Goal: Task Accomplishment & Management: Use online tool/utility

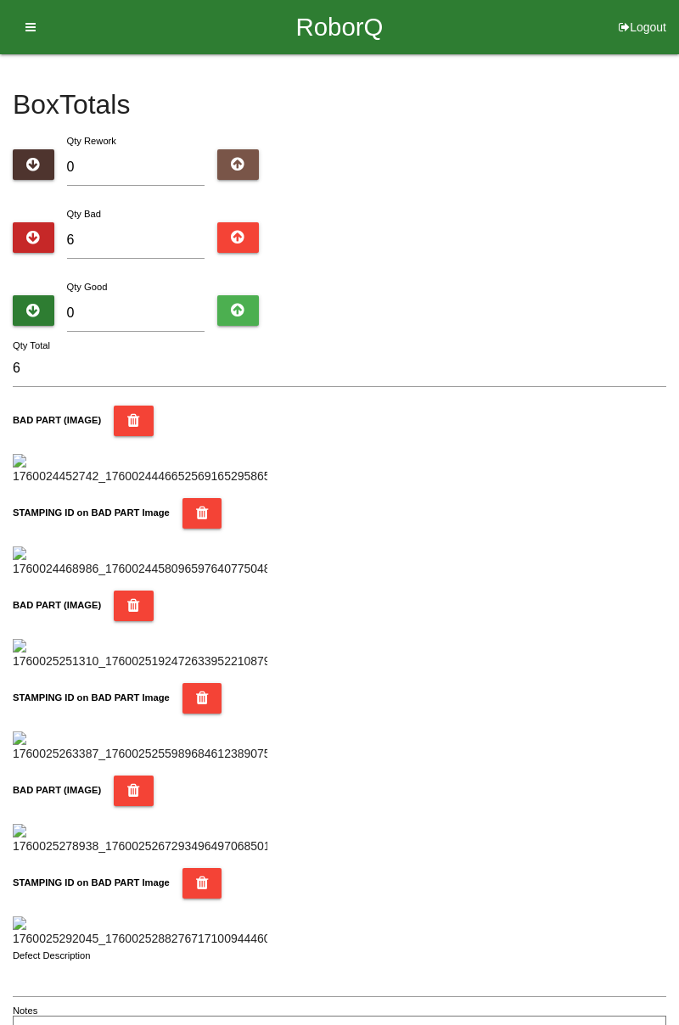
type input "0"
type input "8"
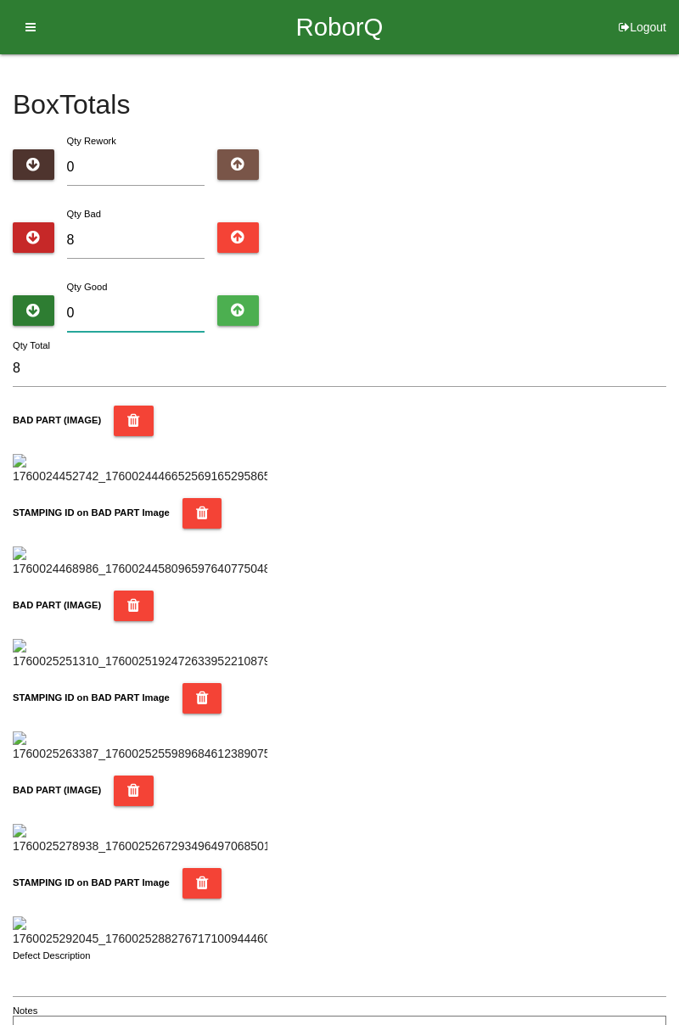
click at [149, 307] on input "0" at bounding box center [136, 313] width 138 height 36
type input "8"
type input "16"
type input "88"
type input "96"
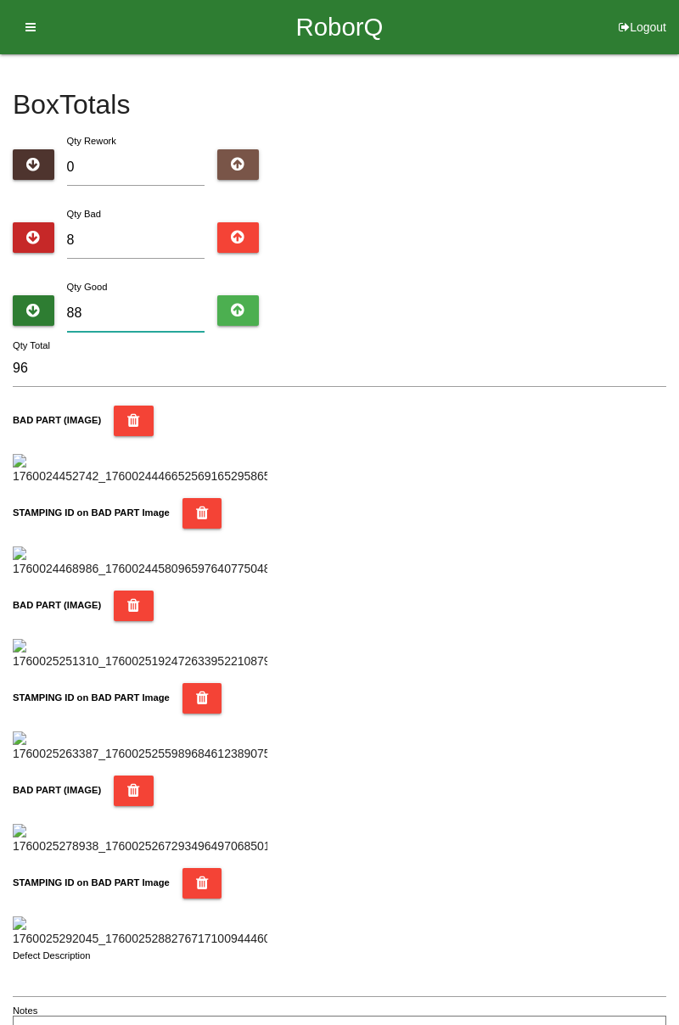
type input "8"
type input "16"
type input "0"
type input "8"
type input "7"
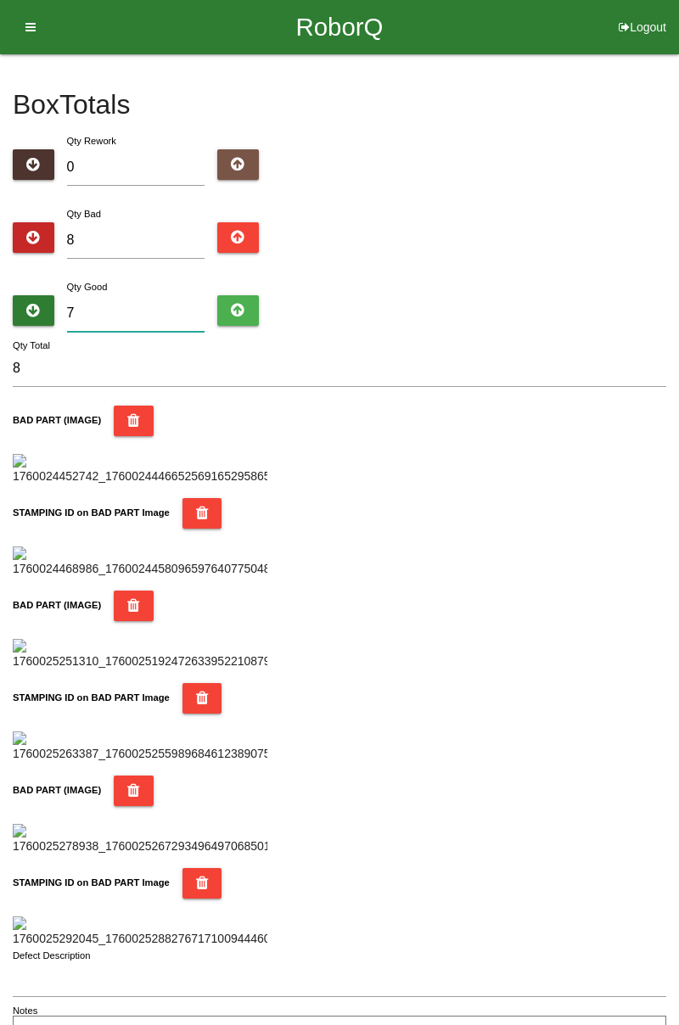
type input "15"
type input "78"
type input "86"
type input "7"
type input "15"
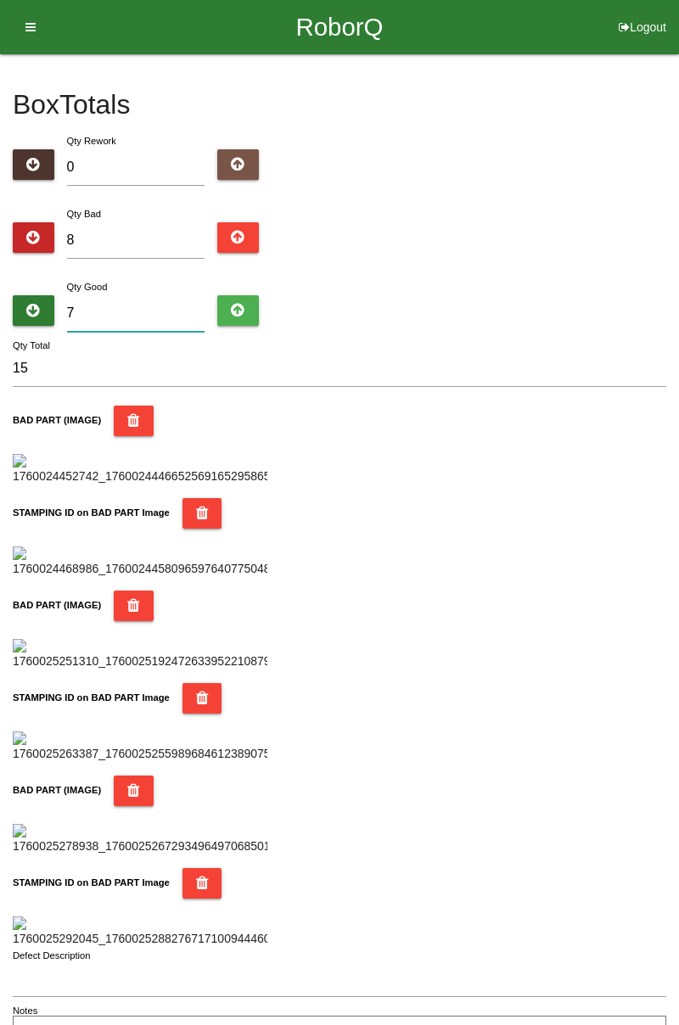
type input "76"
type input "84"
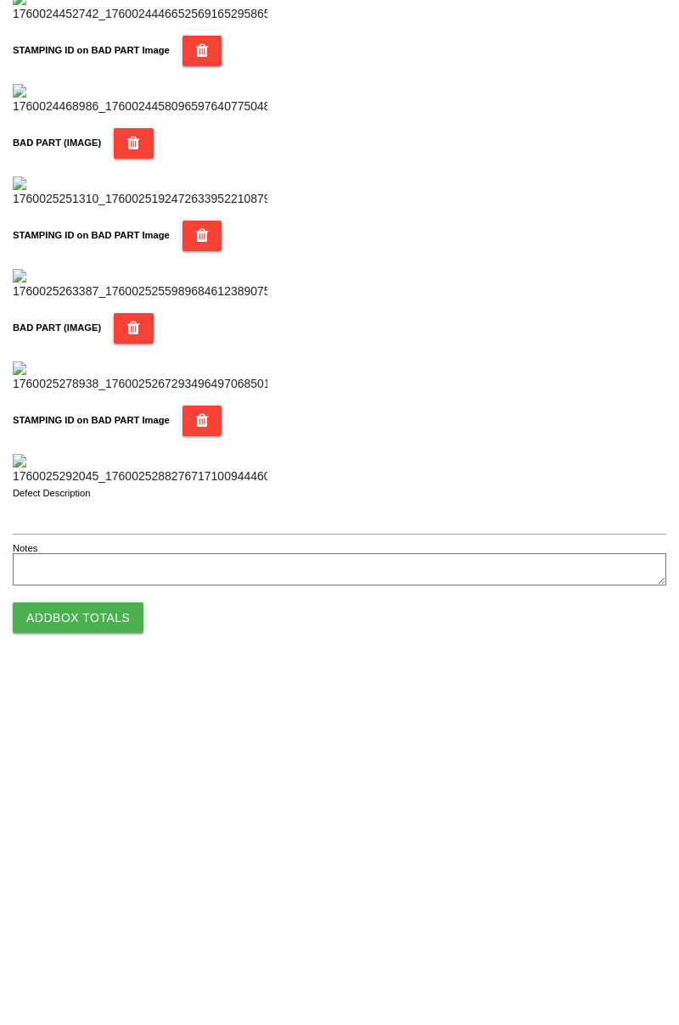
type input "76"
click at [128, 956] on button "Add Box Totals" at bounding box center [78, 967] width 131 height 31
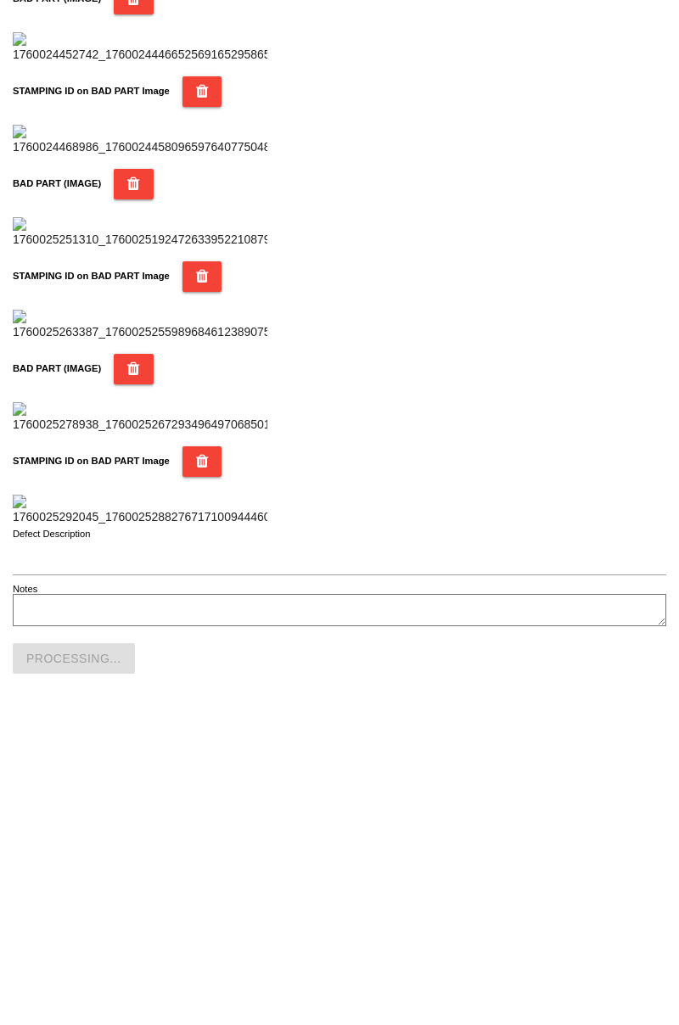
scroll to position [1486, 0]
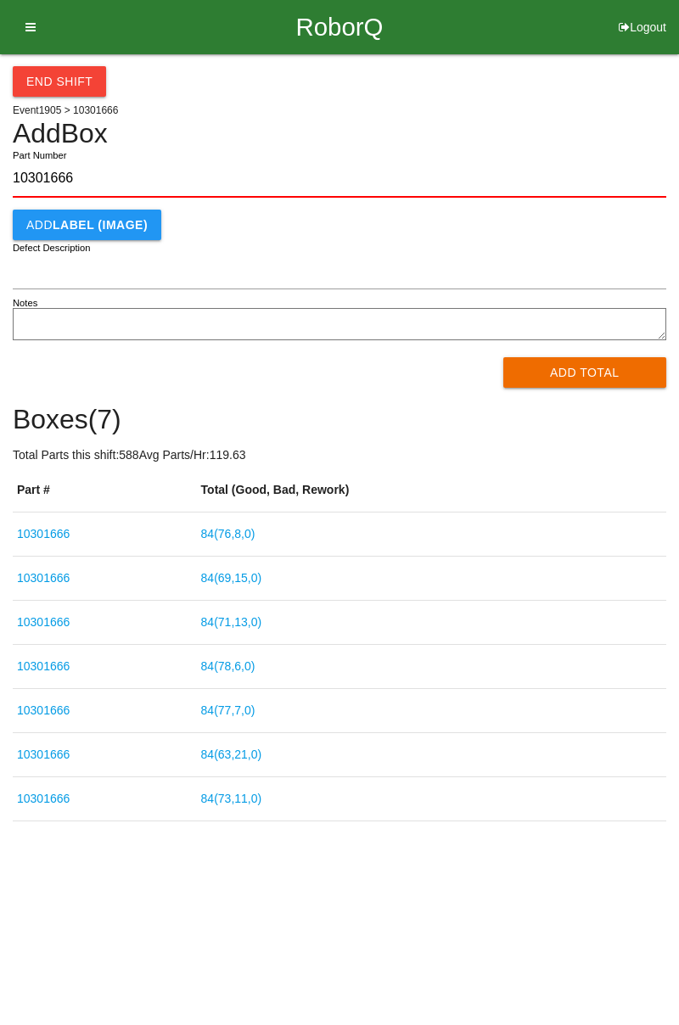
type input "10301666"
click at [596, 383] on button "Add Total" at bounding box center [585, 372] width 164 height 31
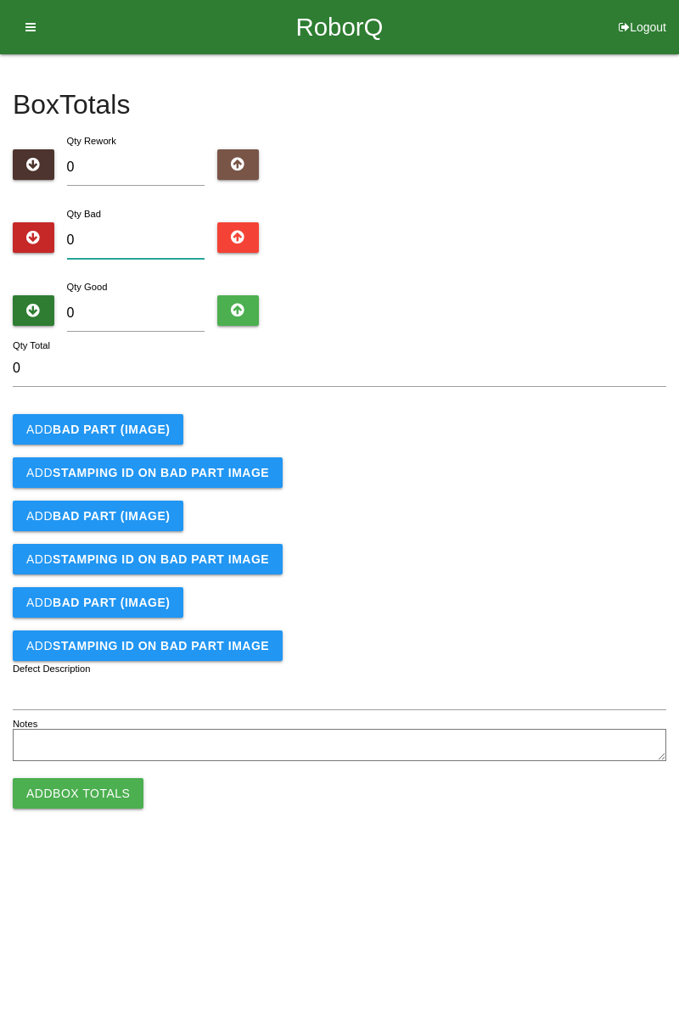
click at [148, 236] on input "0" at bounding box center [136, 240] width 138 height 36
type input "1"
click at [163, 432] on b "BAD PART (IMAGE)" at bounding box center [111, 429] width 117 height 14
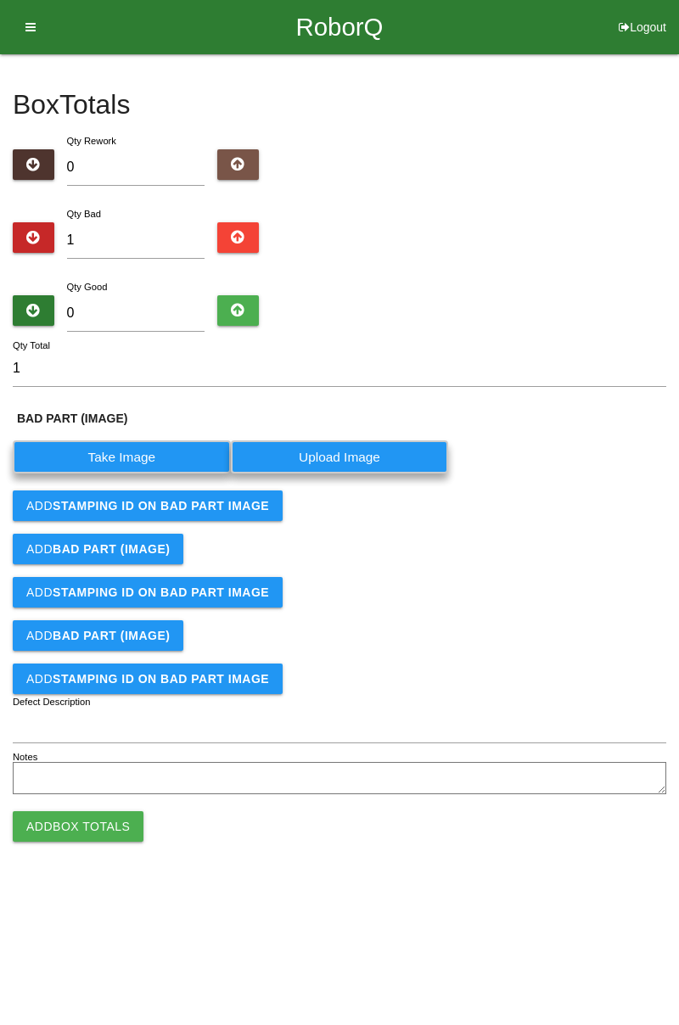
click at [146, 461] on label "Take Image" at bounding box center [122, 456] width 218 height 33
click at [0, 0] on \(IMAGE\) "Take Image" at bounding box center [0, 0] width 0 height 0
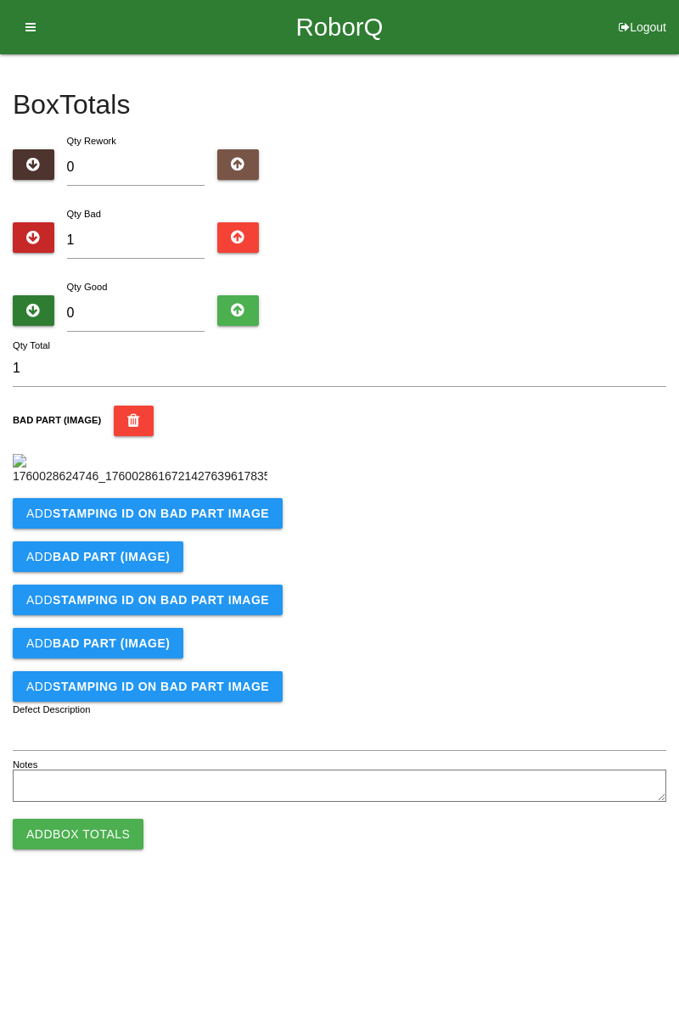
scroll to position [95, 0]
click at [229, 520] on b "STAMPING ID on BAD PART Image" at bounding box center [161, 513] width 216 height 14
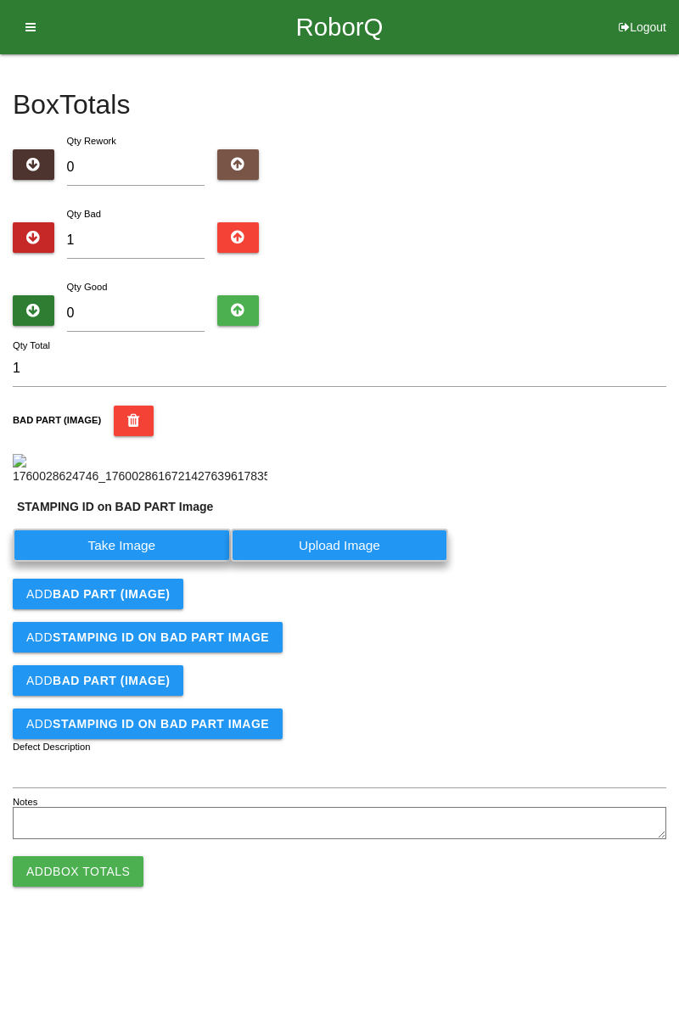
click at [151, 562] on label "Take Image" at bounding box center [122, 545] width 218 height 33
click at [0, 0] on PART "Take Image" at bounding box center [0, 0] width 0 height 0
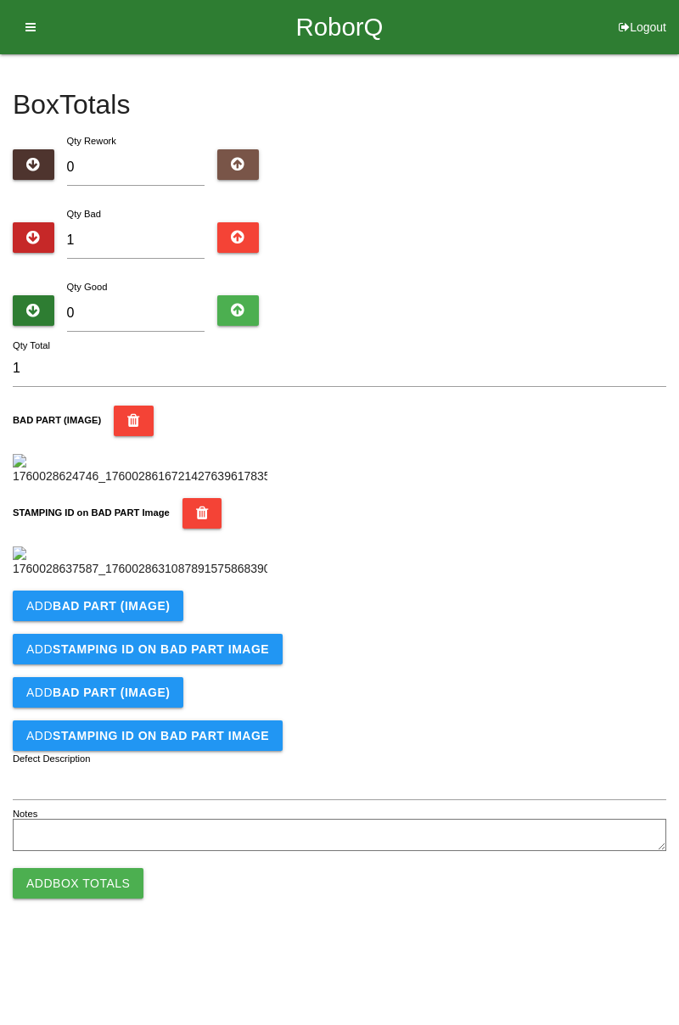
scroll to position [0, 0]
click at [158, 242] on input "1" at bounding box center [136, 240] width 138 height 36
type input "0"
type input "5"
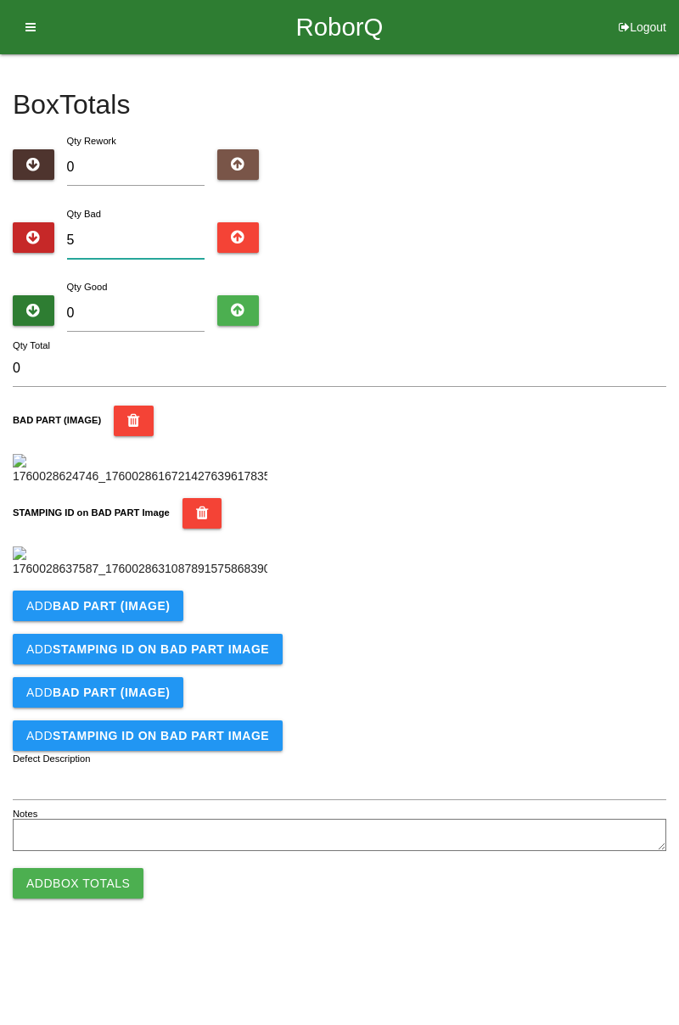
type input "5"
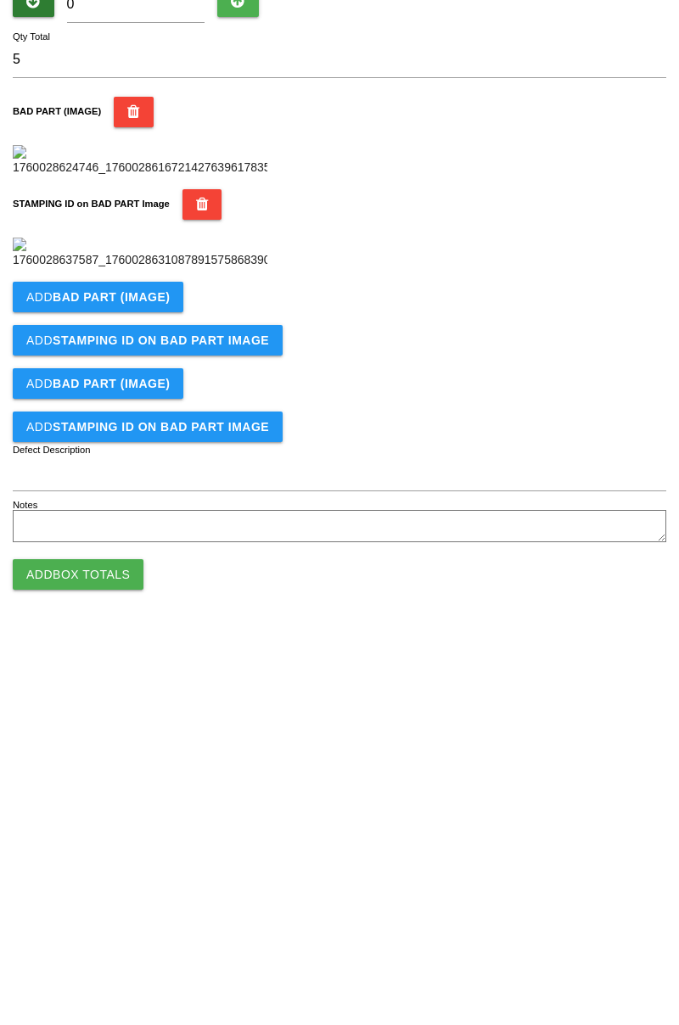
click at [159, 612] on b "BAD PART (IMAGE)" at bounding box center [111, 606] width 117 height 14
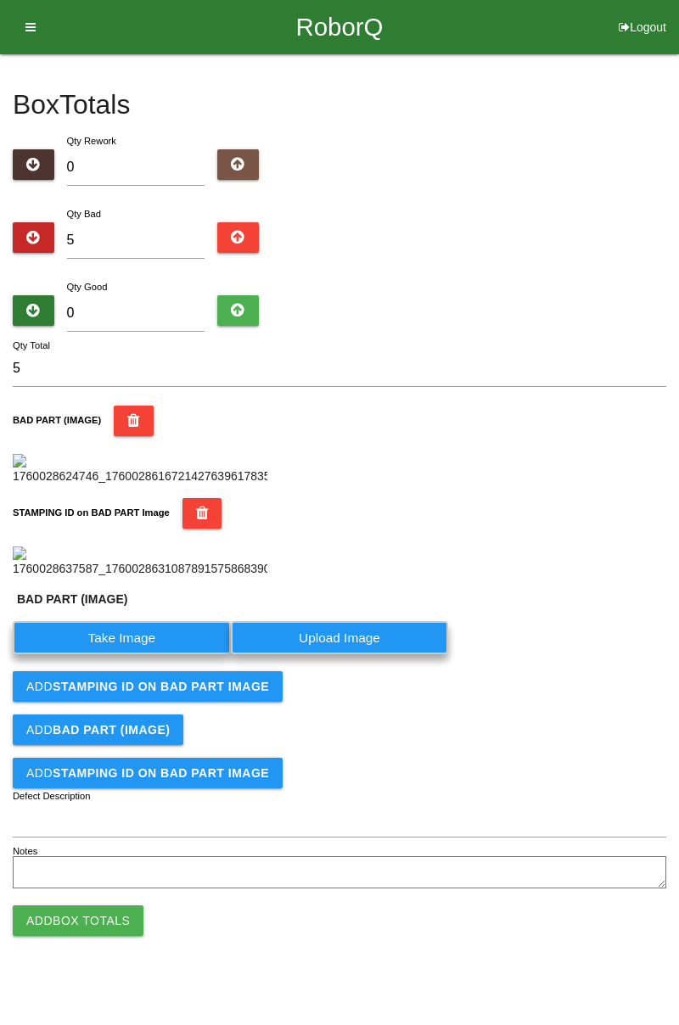
click at [157, 654] on label "Take Image" at bounding box center [122, 637] width 218 height 33
click at [0, 0] on \(IMAGE\) "Take Image" at bounding box center [0, 0] width 0 height 0
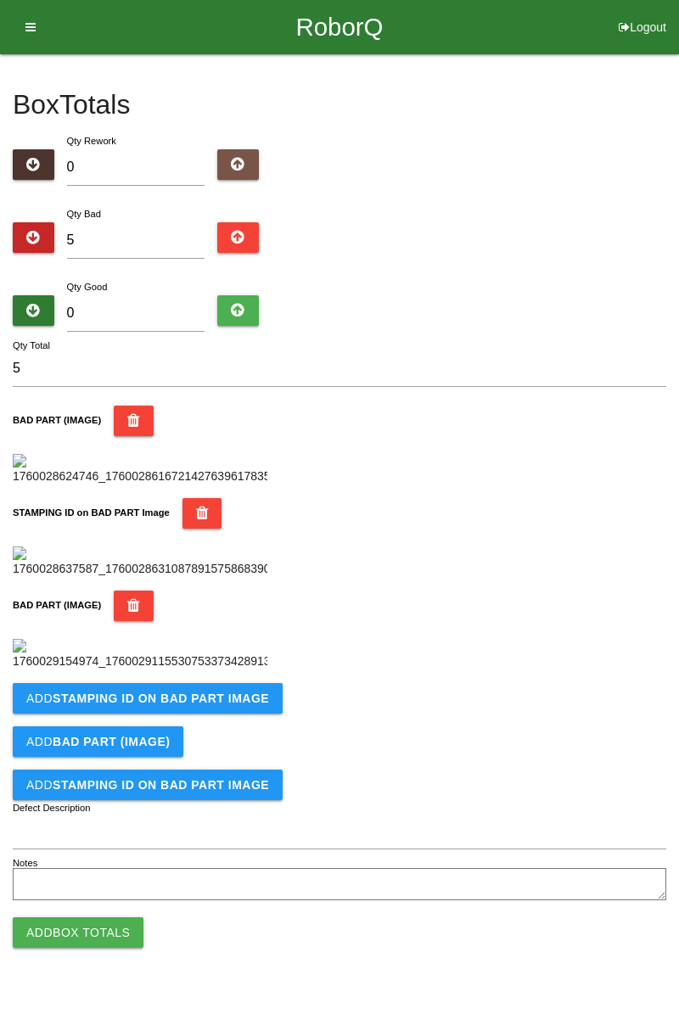
scroll to position [652, 0]
click at [240, 713] on button "Add STAMPING ID on BAD PART Image" at bounding box center [148, 698] width 270 height 31
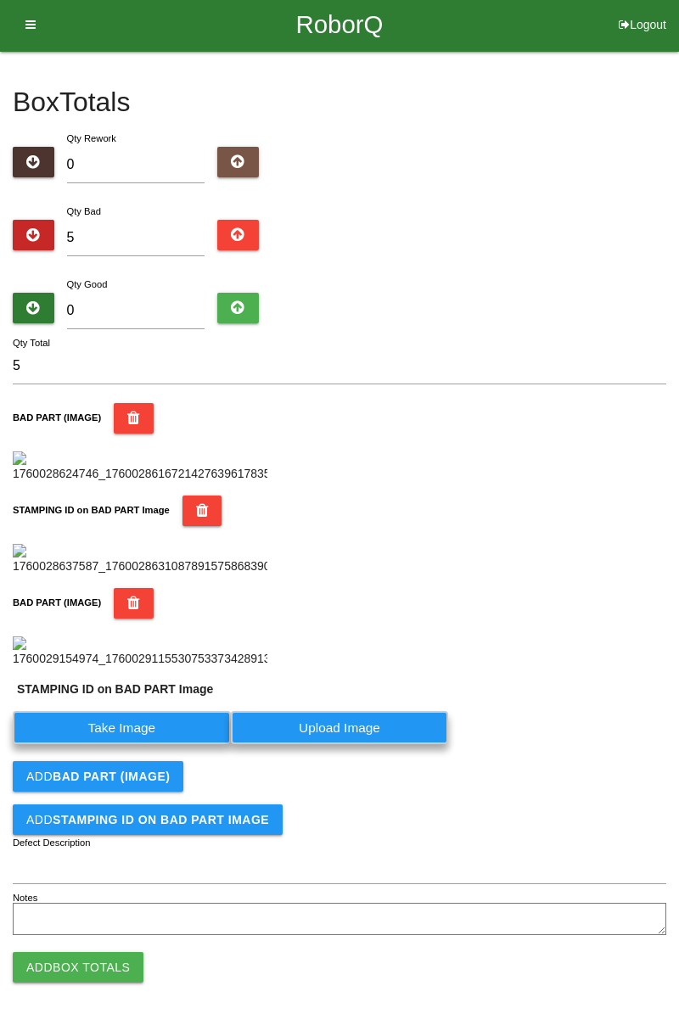
click at [142, 744] on label "Take Image" at bounding box center [122, 727] width 218 height 33
click at [0, 0] on PART "Take Image" at bounding box center [0, 0] width 0 height 0
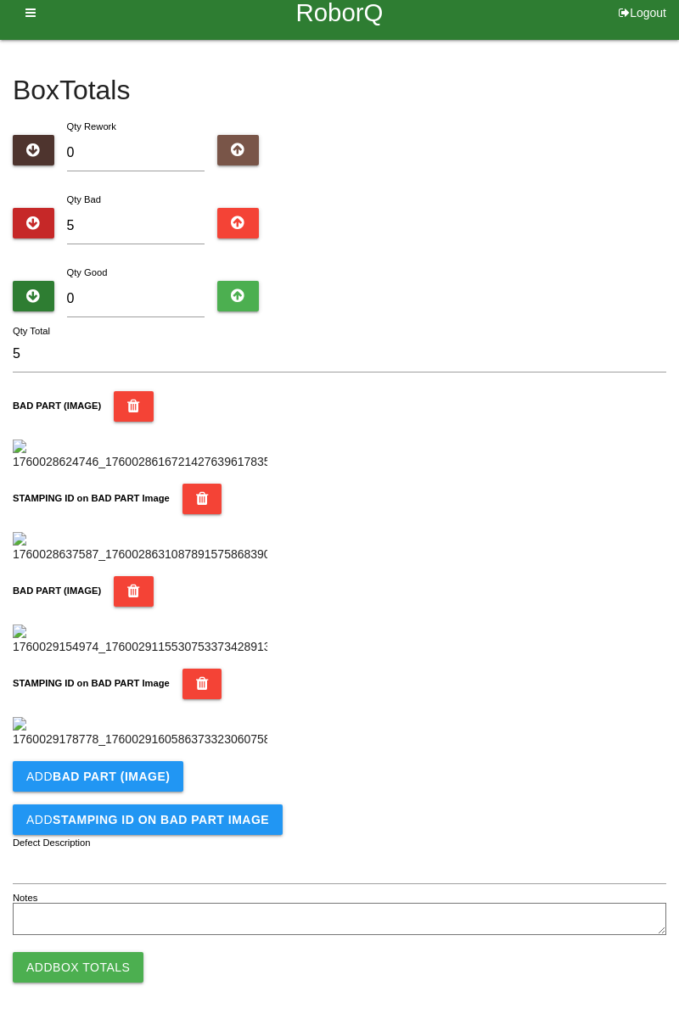
scroll to position [930, 0]
click at [168, 778] on button "Add BAD PART (IMAGE)" at bounding box center [98, 776] width 171 height 31
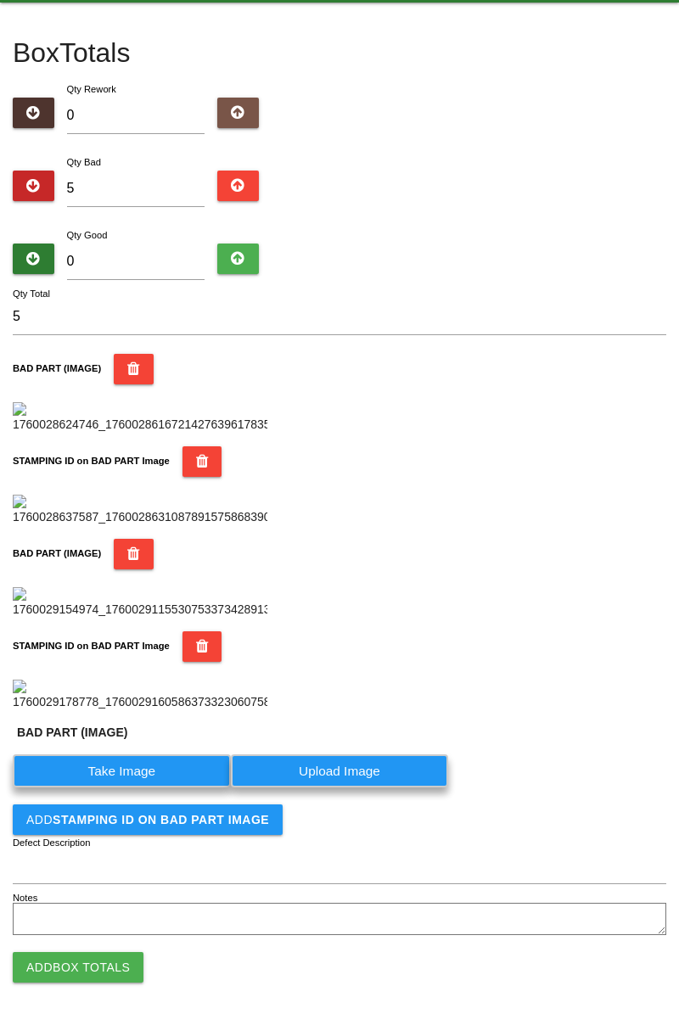
click at [151, 787] on label "Take Image" at bounding box center [122, 770] width 218 height 33
click at [0, 0] on \(IMAGE\) "Take Image" at bounding box center [0, 0] width 0 height 0
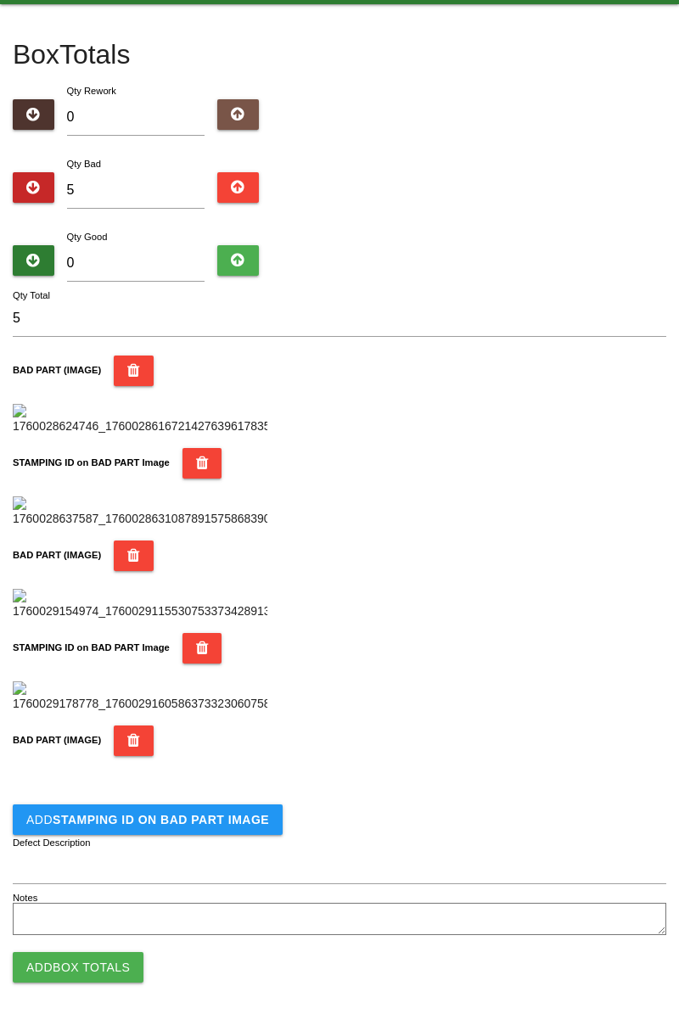
scroll to position [1208, 0]
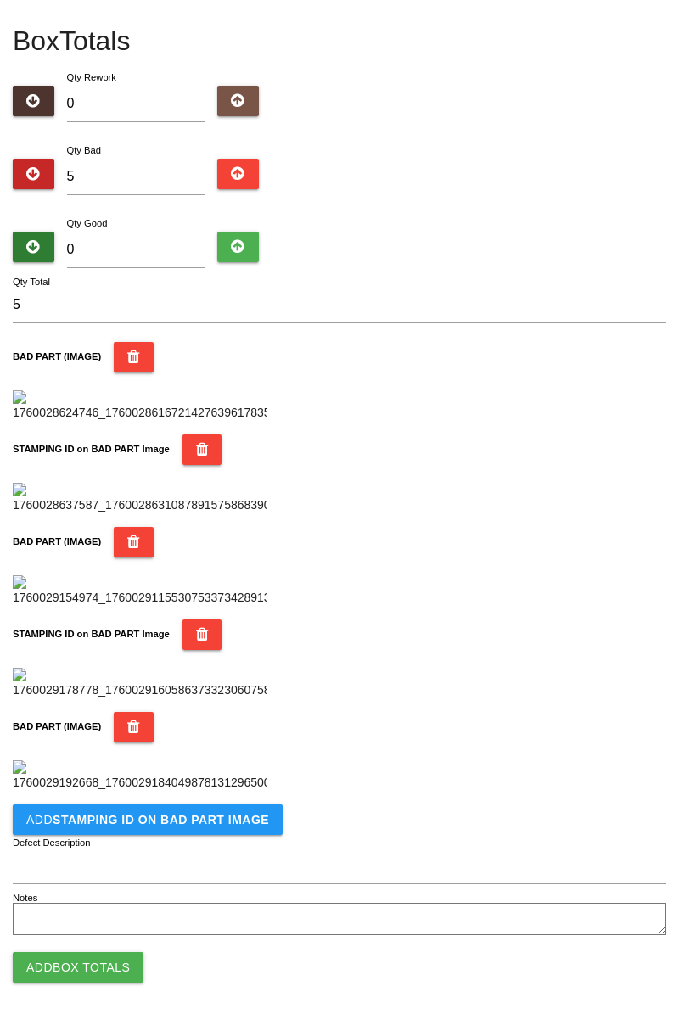
click at [224, 816] on b "STAMPING ID on BAD PART Image" at bounding box center [161, 820] width 216 height 14
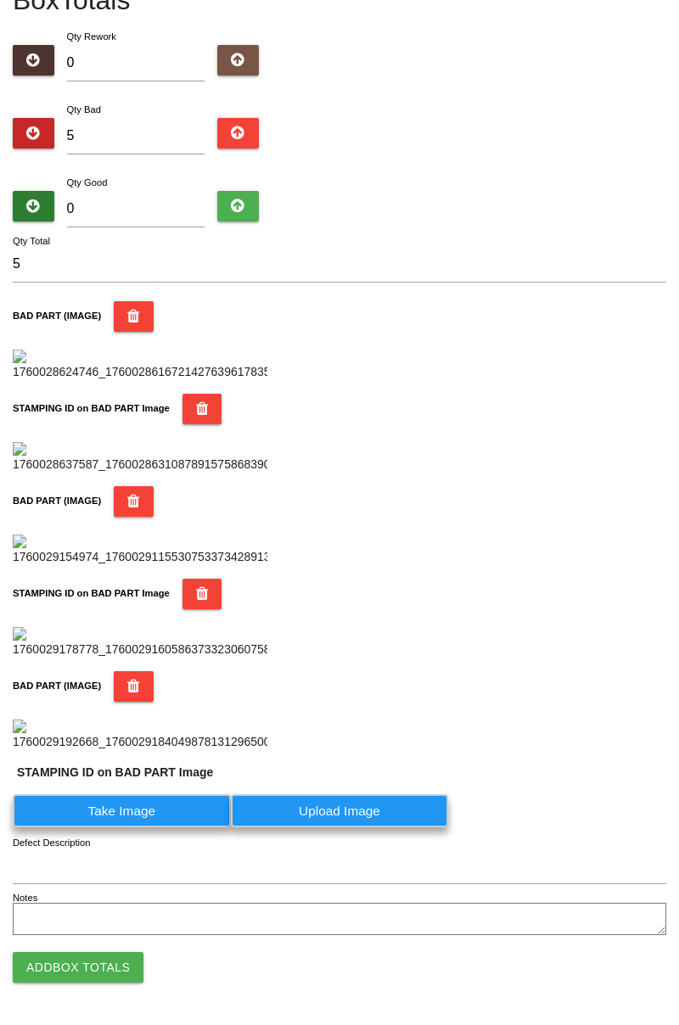
click at [156, 827] on label "Take Image" at bounding box center [122, 810] width 218 height 33
click at [0, 0] on PART "Take Image" at bounding box center [0, 0] width 0 height 0
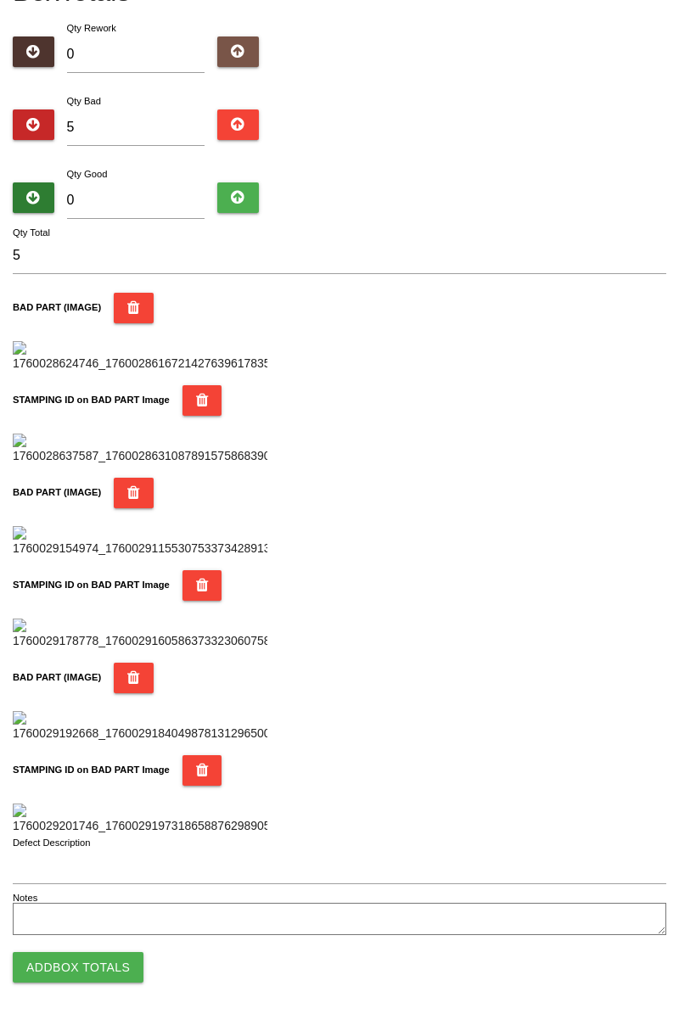
scroll to position [0, 0]
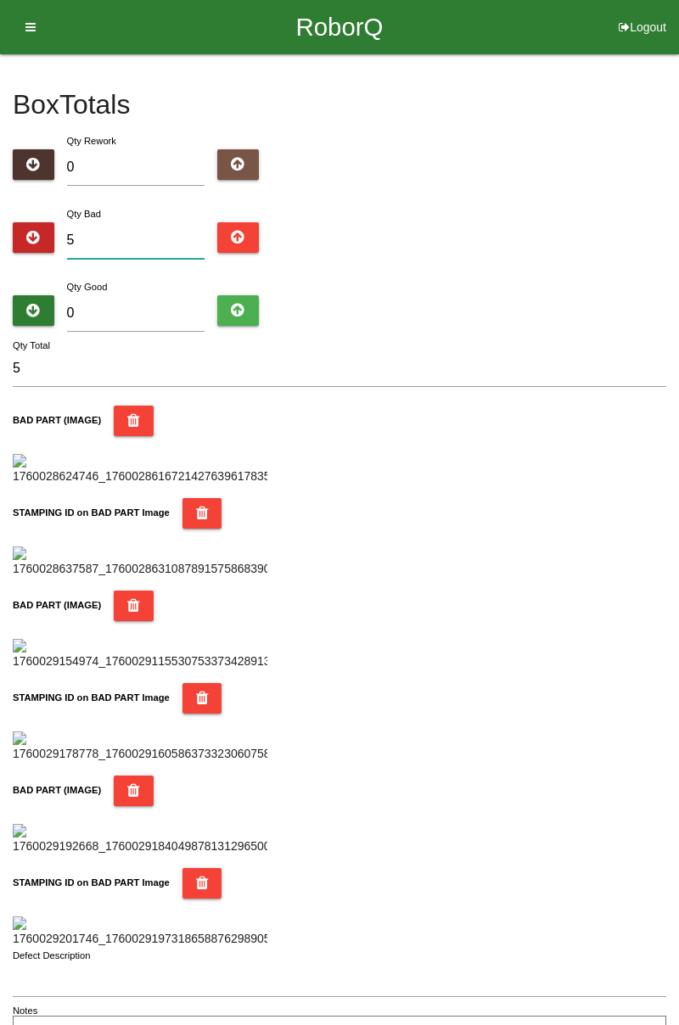
click at [145, 236] on input "5" at bounding box center [136, 240] width 138 height 36
click at [673, 227] on div "Box Totals Translate Weight Weight unit: Rework Weight Bad Weight Good Weight 0…" at bounding box center [339, 553] width 679 height 998
click at [161, 234] on input "5" at bounding box center [136, 240] width 138 height 36
type input "0"
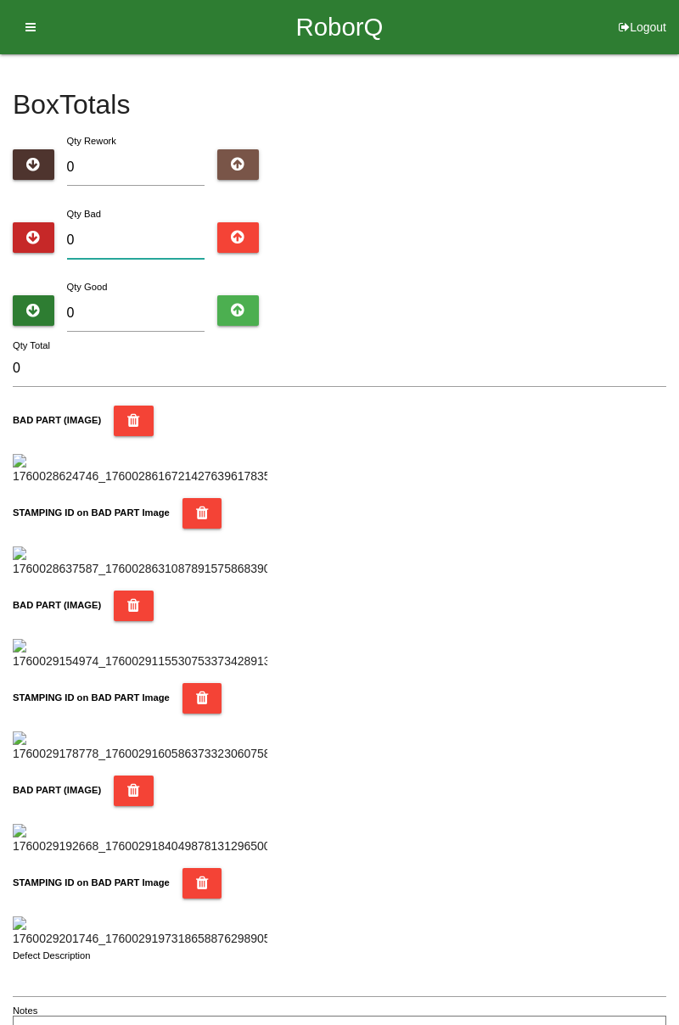
type input "1"
type input "10"
click at [159, 226] on input "10" at bounding box center [136, 240] width 138 height 36
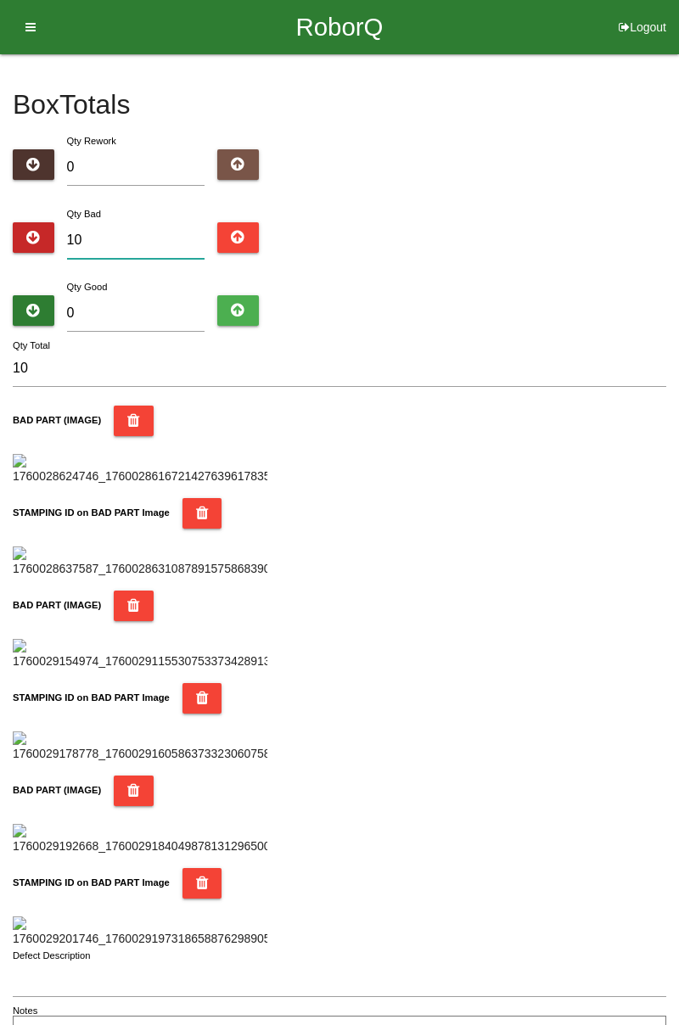
type input "10"
click at [171, 305] on input "0" at bounding box center [136, 313] width 138 height 36
type input "7"
type input "17"
type input "74"
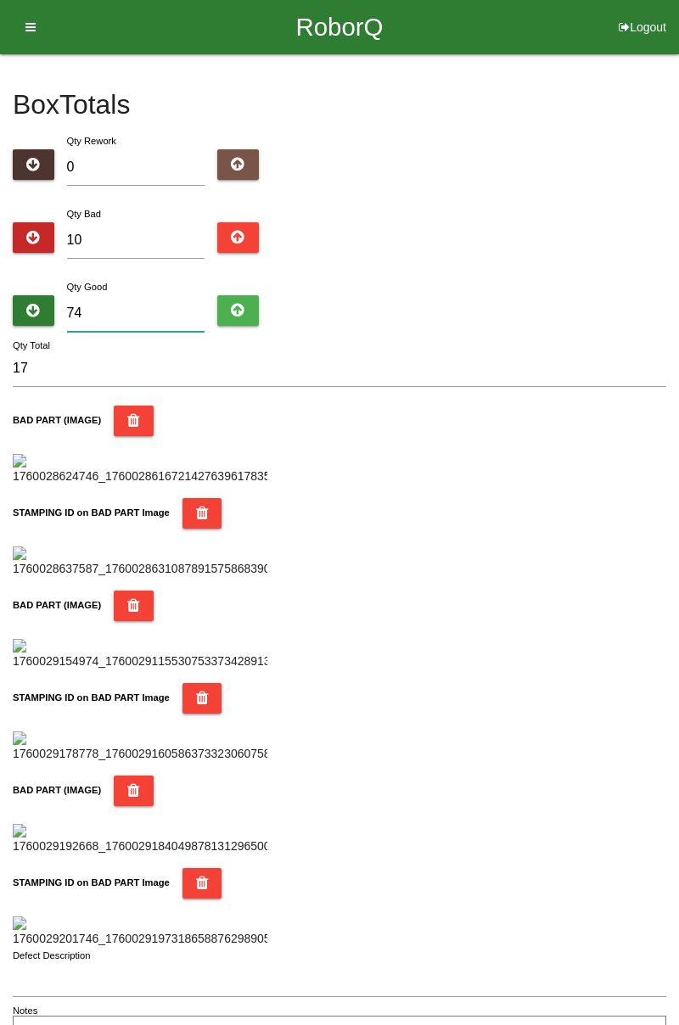
type input "84"
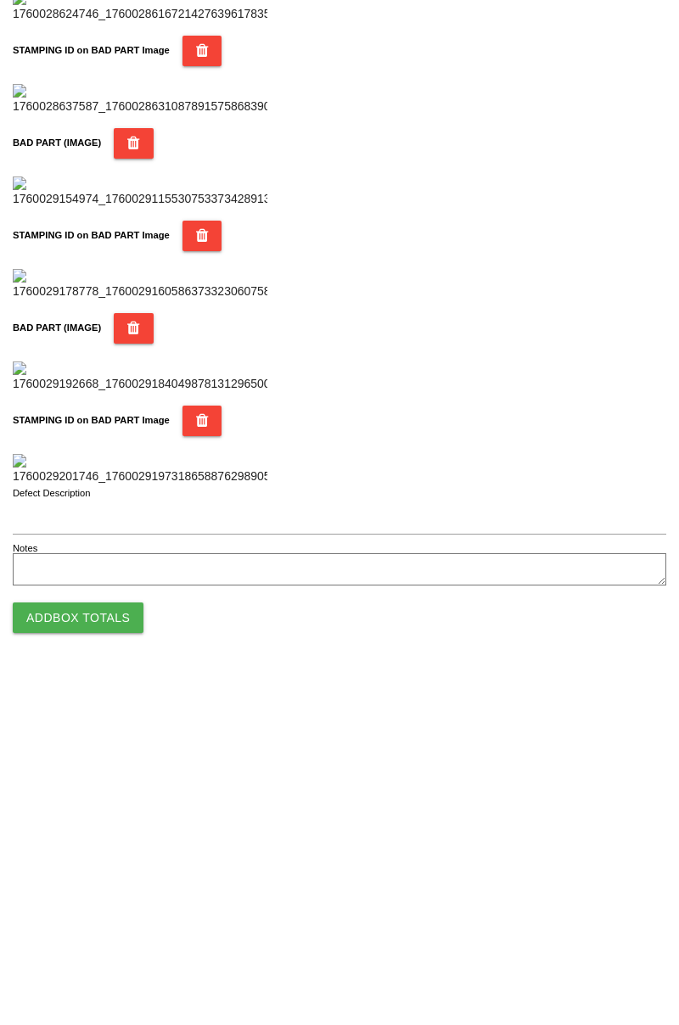
type input "74"
click at [108, 976] on button "Add Box Totals" at bounding box center [78, 967] width 131 height 31
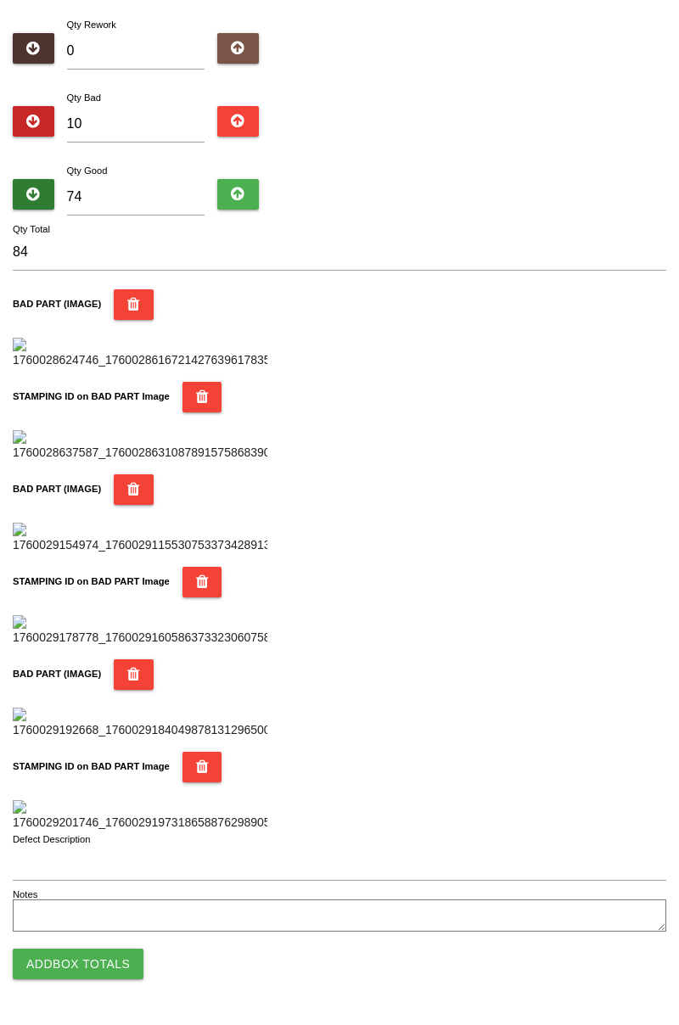
scroll to position [1486, 0]
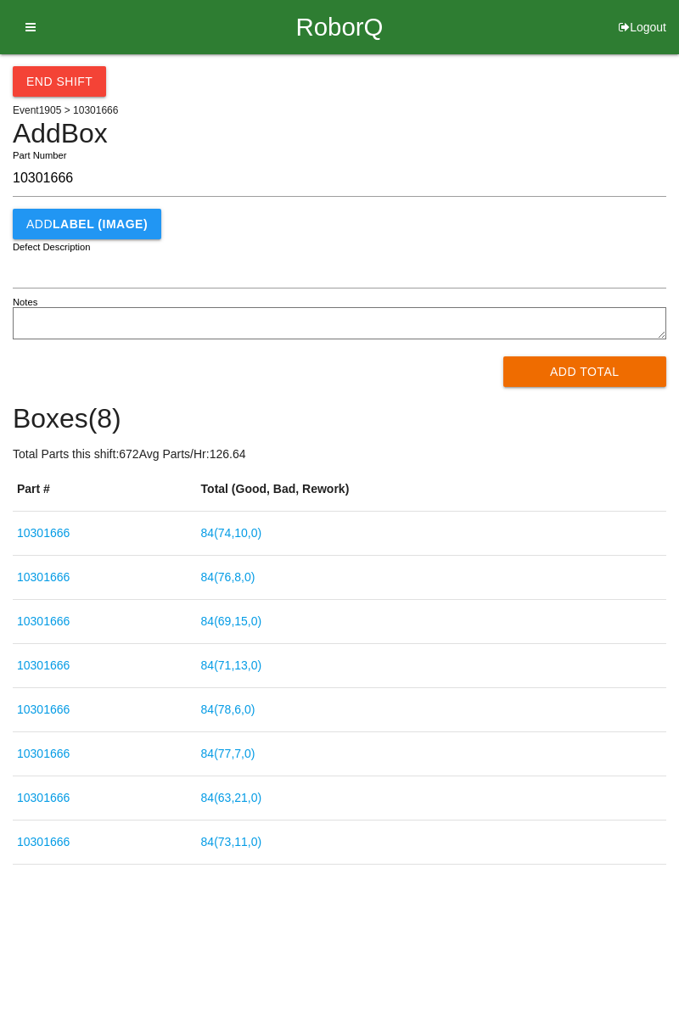
type input "10301666"
click at [570, 373] on button "Add Total" at bounding box center [585, 371] width 164 height 31
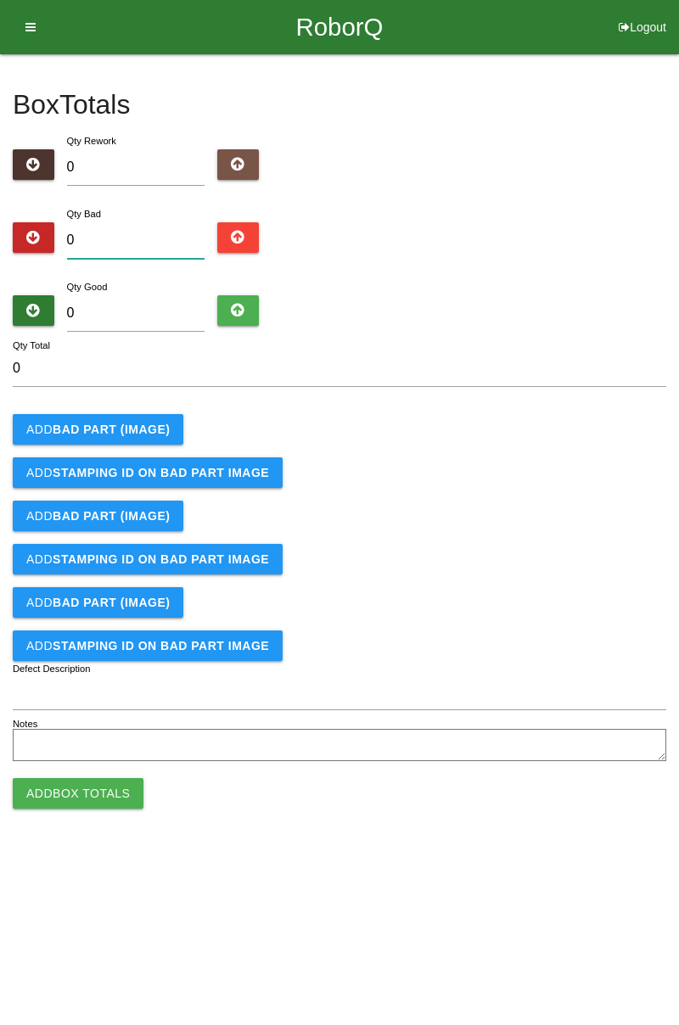
click at [139, 240] on input "0" at bounding box center [136, 240] width 138 height 36
type input "1"
click at [142, 422] on b "BAD PART (IMAGE)" at bounding box center [111, 429] width 117 height 14
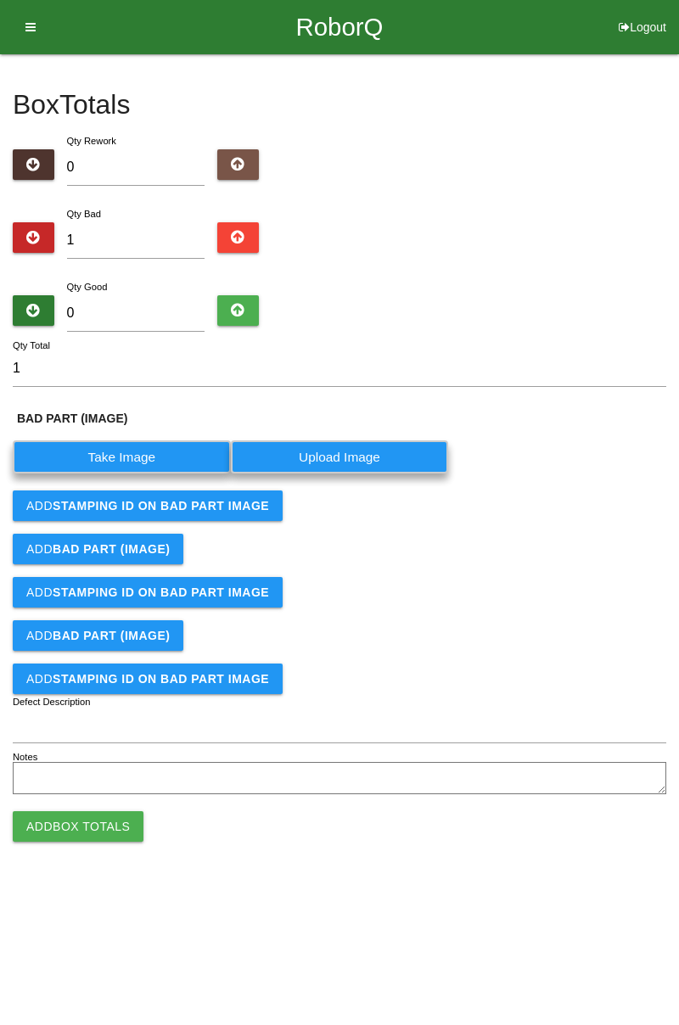
click at [132, 458] on label "Take Image" at bounding box center [122, 456] width 218 height 33
click at [0, 0] on \(IMAGE\) "Take Image" at bounding box center [0, 0] width 0 height 0
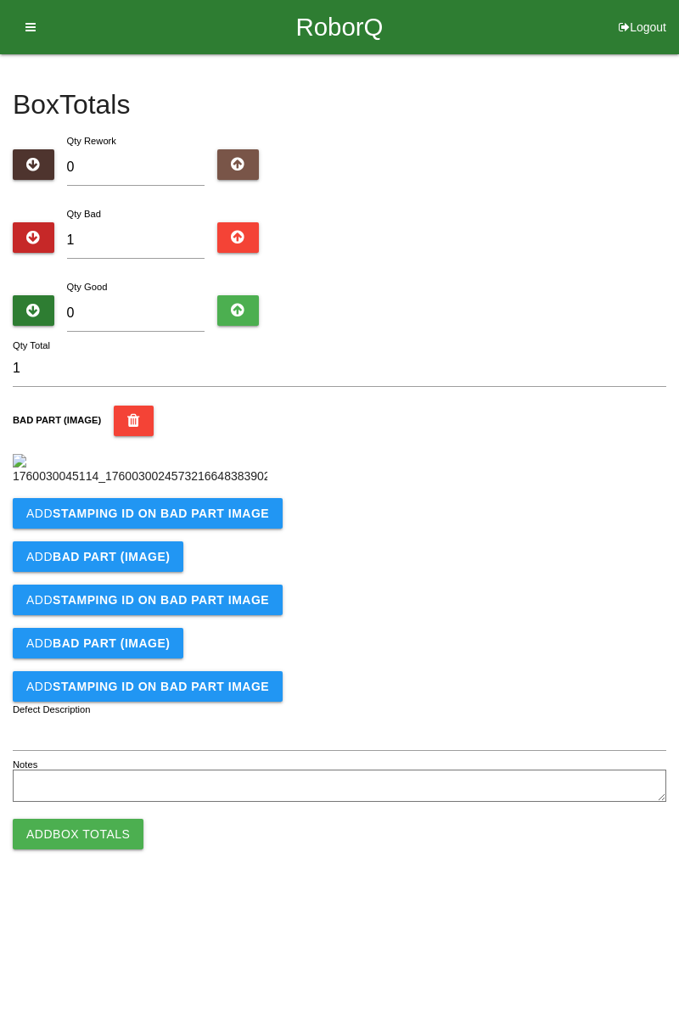
scroll to position [95, 0]
click at [222, 520] on b "STAMPING ID on BAD PART Image" at bounding box center [161, 513] width 216 height 14
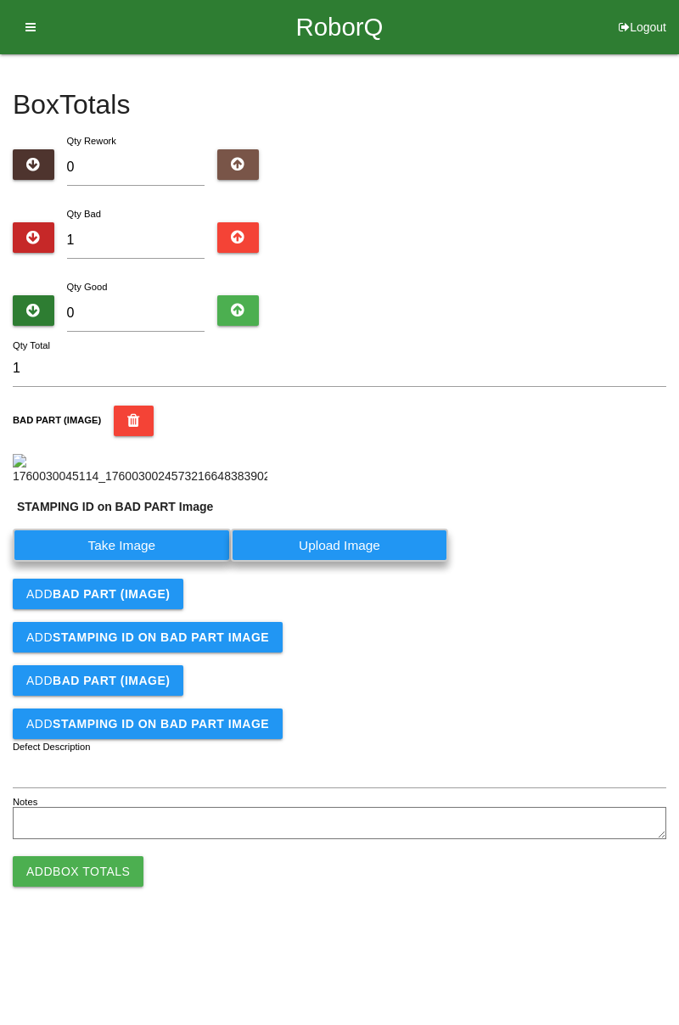
click at [134, 405] on button "BAD PART (IMAGE)" at bounding box center [134, 420] width 40 height 31
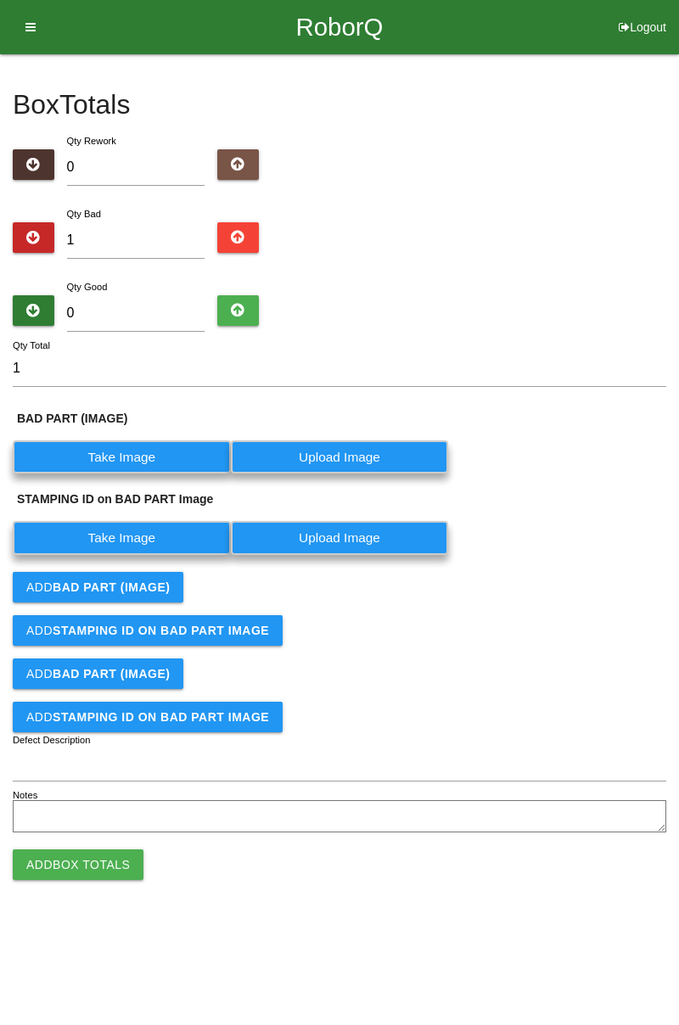
click at [146, 455] on label "Take Image" at bounding box center [122, 456] width 218 height 33
click at [0, 0] on \(IMAGE\) "Take Image" at bounding box center [0, 0] width 0 height 0
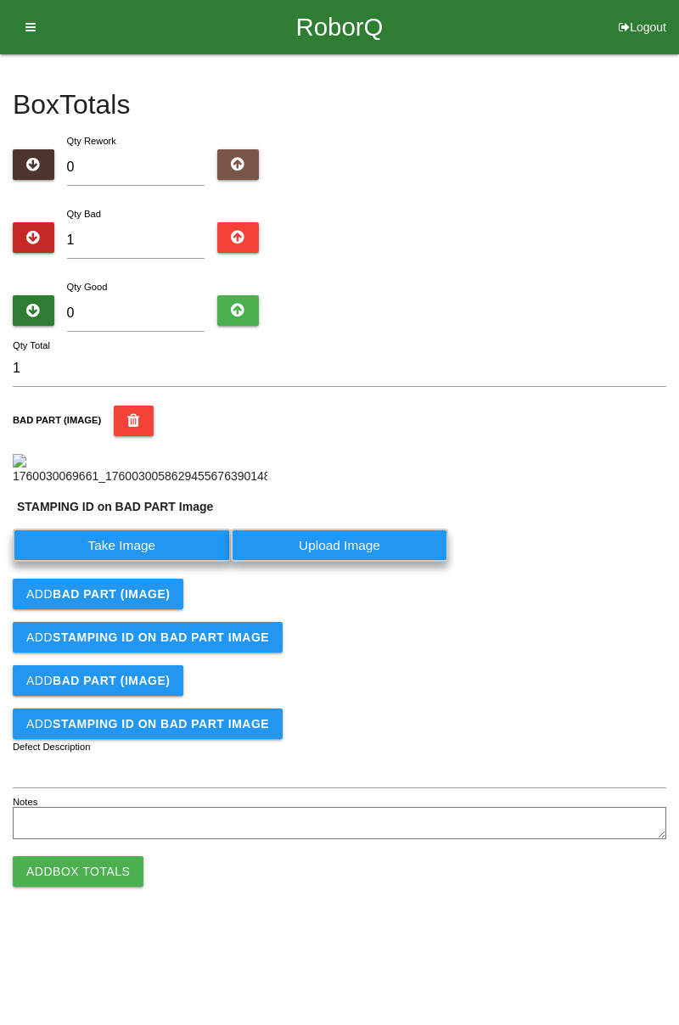
click at [158, 562] on label "Take Image" at bounding box center [122, 545] width 218 height 33
click at [0, 0] on PART "Take Image" at bounding box center [0, 0] width 0 height 0
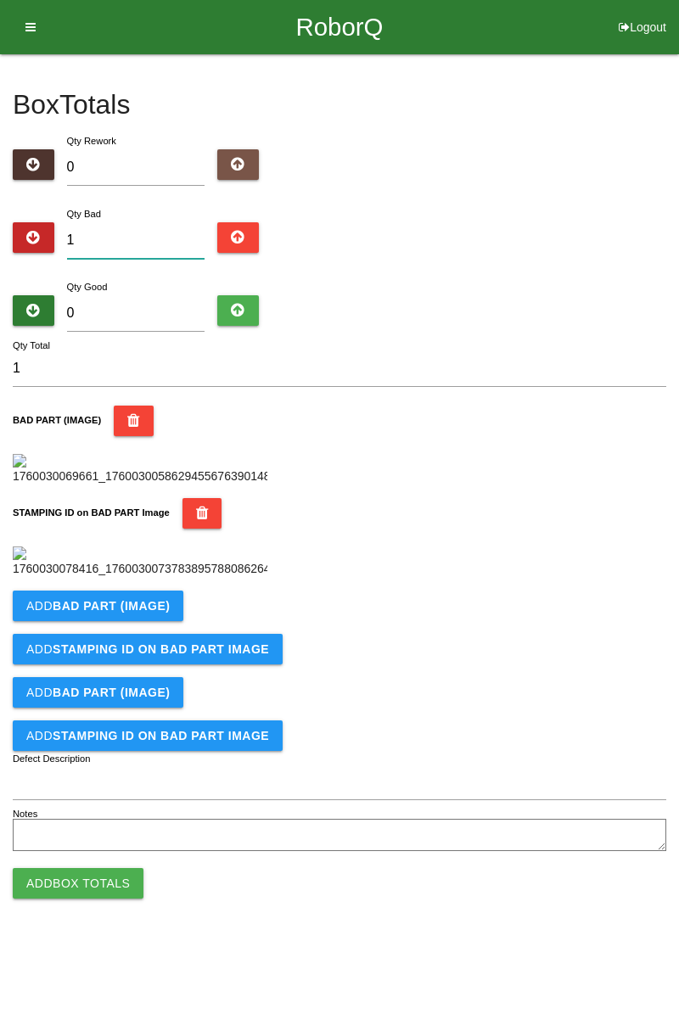
click at [139, 222] on input "1" at bounding box center [136, 240] width 138 height 36
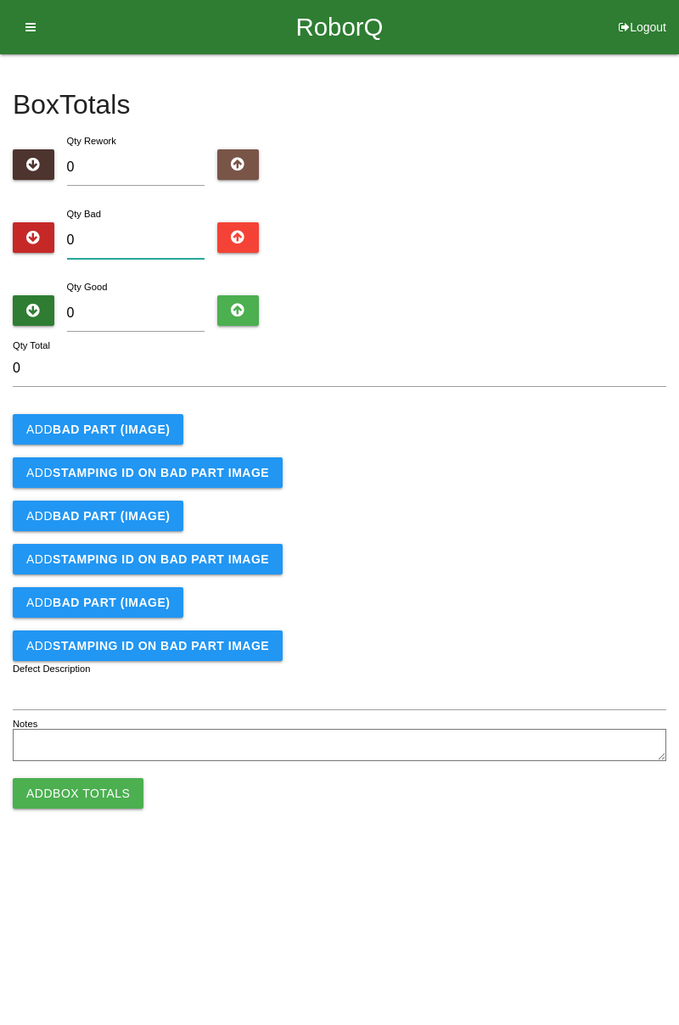
click at [132, 240] on input "0" at bounding box center [136, 240] width 138 height 36
type input "1"
click at [117, 416] on button "Add BAD PART (IMAGE)" at bounding box center [98, 429] width 171 height 31
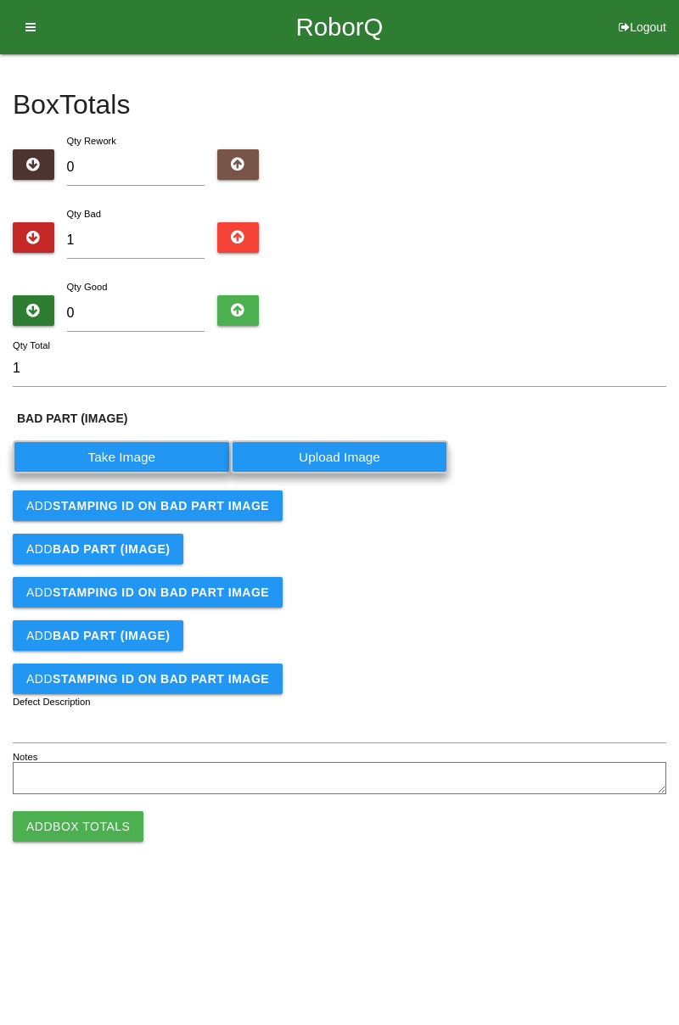
click at [142, 458] on label "Take Image" at bounding box center [122, 456] width 218 height 33
click at [0, 0] on \(IMAGE\) "Take Image" at bounding box center [0, 0] width 0 height 0
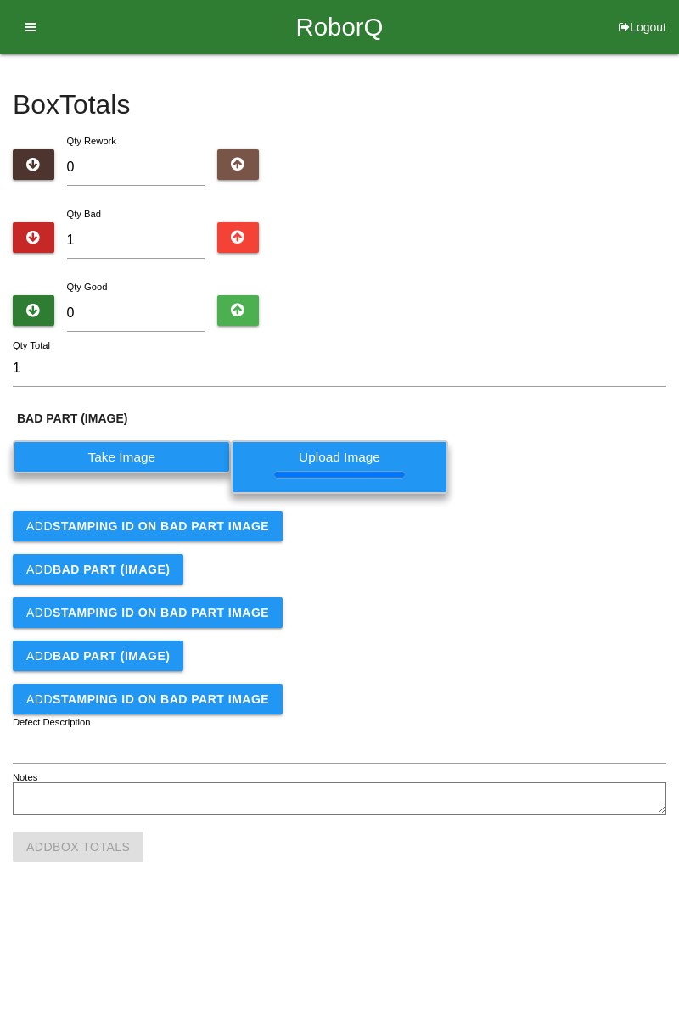
click at [243, 524] on b "STAMPING ID on BAD PART Image" at bounding box center [161, 526] width 216 height 14
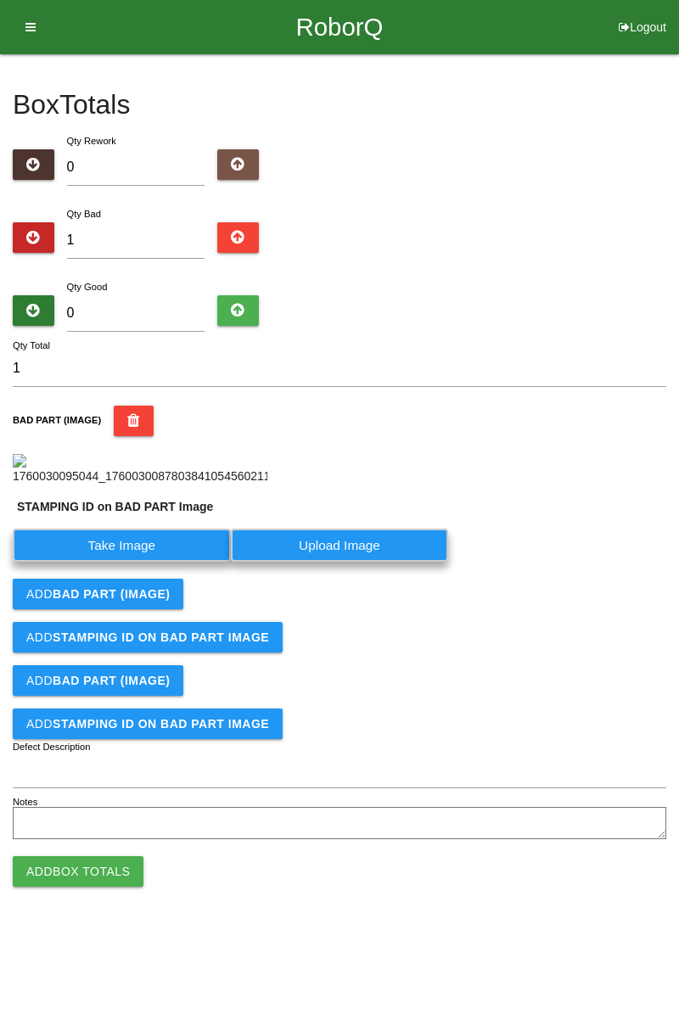
click at [161, 562] on label "Take Image" at bounding box center [122, 545] width 218 height 33
click at [0, 0] on PART "Take Image" at bounding box center [0, 0] width 0 height 0
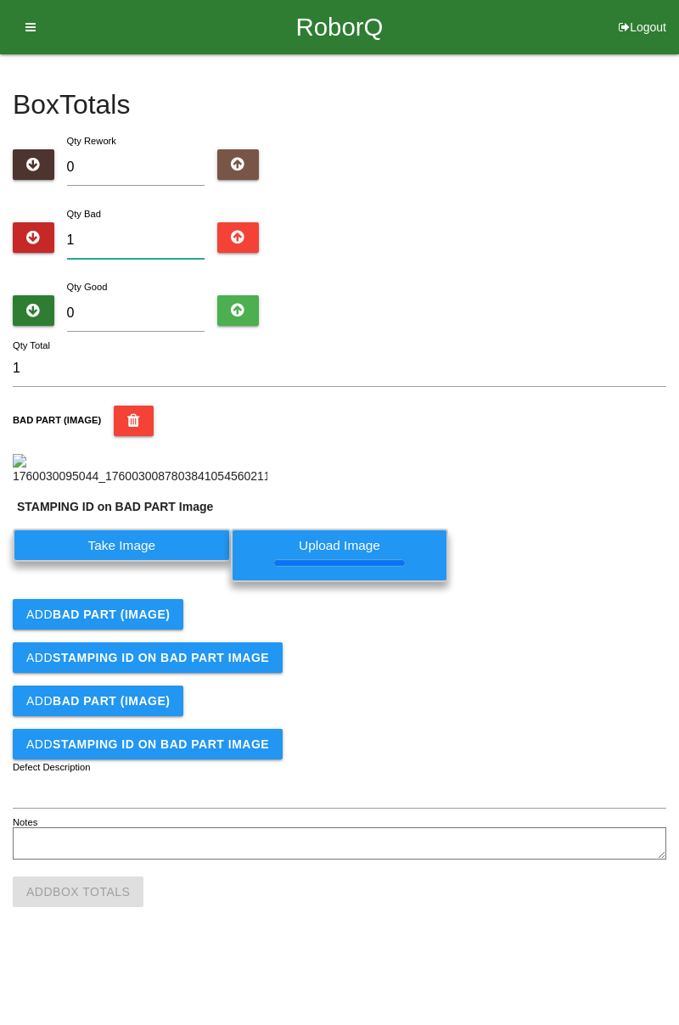
click at [122, 236] on input "1" at bounding box center [136, 240] width 138 height 36
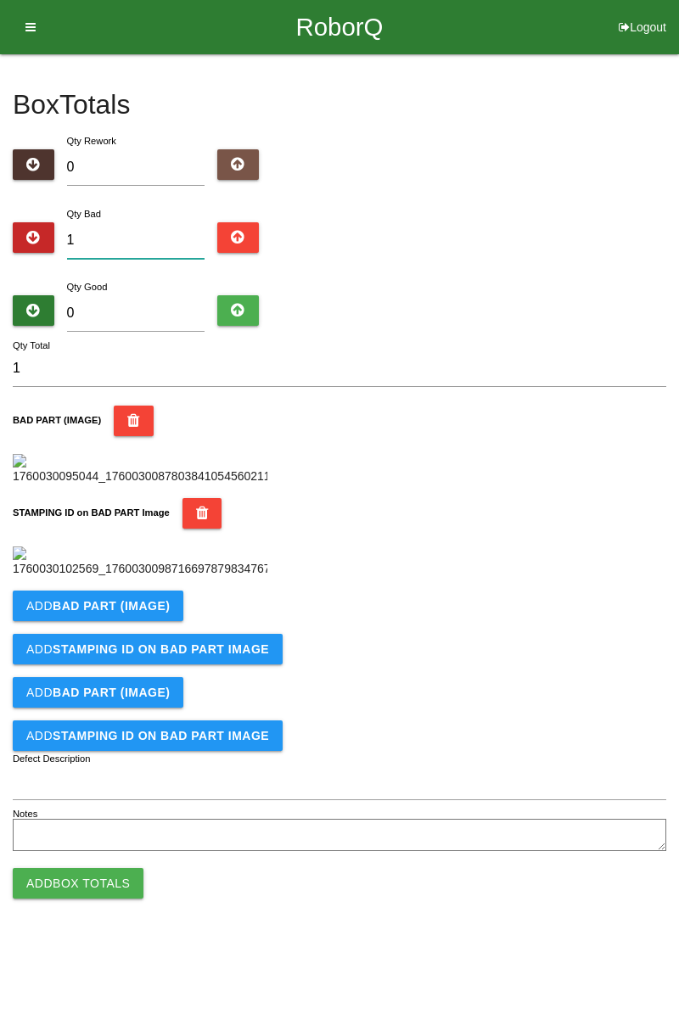
type input "0"
type input "2"
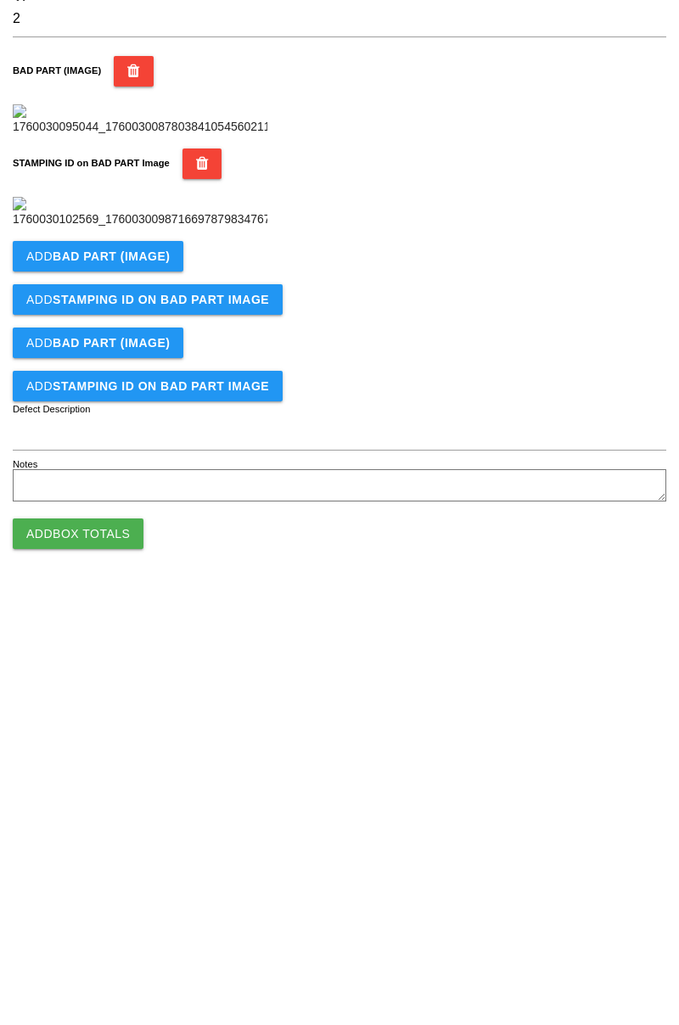
scroll to position [373, 0]
click at [146, 621] on button "Add BAD PART (IMAGE)" at bounding box center [98, 605] width 171 height 31
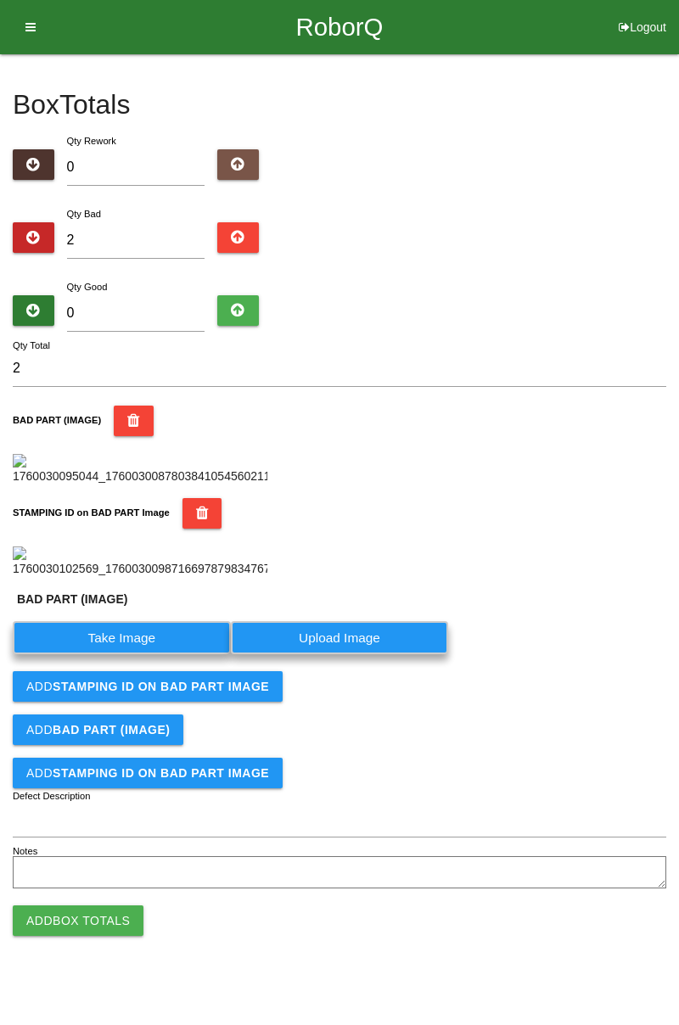
click at [128, 654] on label "Take Image" at bounding box center [122, 637] width 218 height 33
click at [0, 0] on \(IMAGE\) "Take Image" at bounding box center [0, 0] width 0 height 0
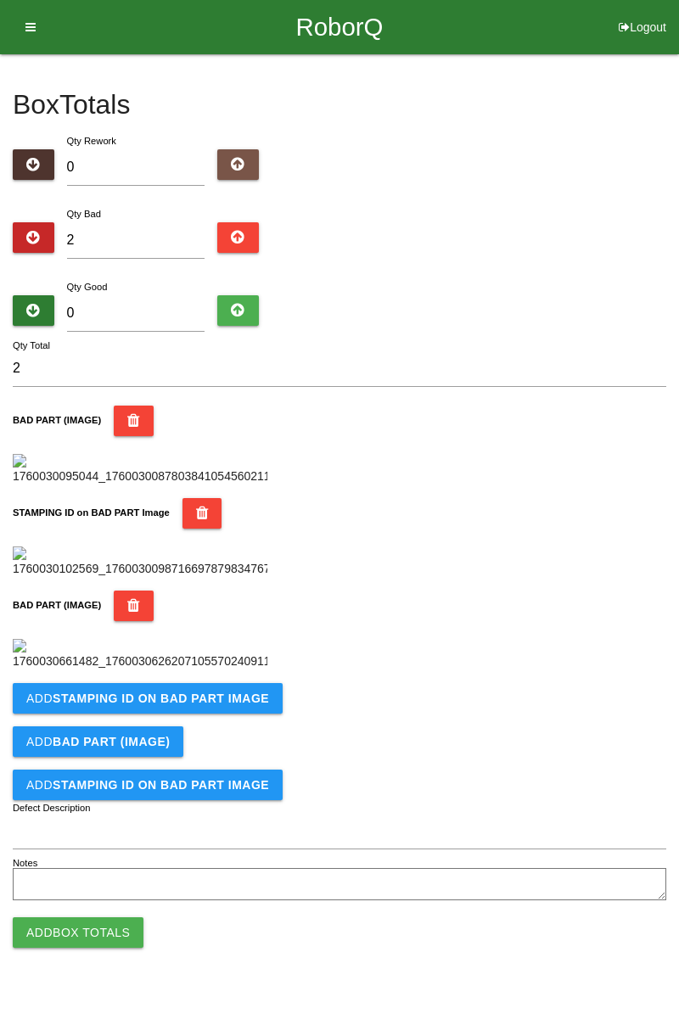
click at [128, 621] on icon "button" at bounding box center [133, 605] width 13 height 31
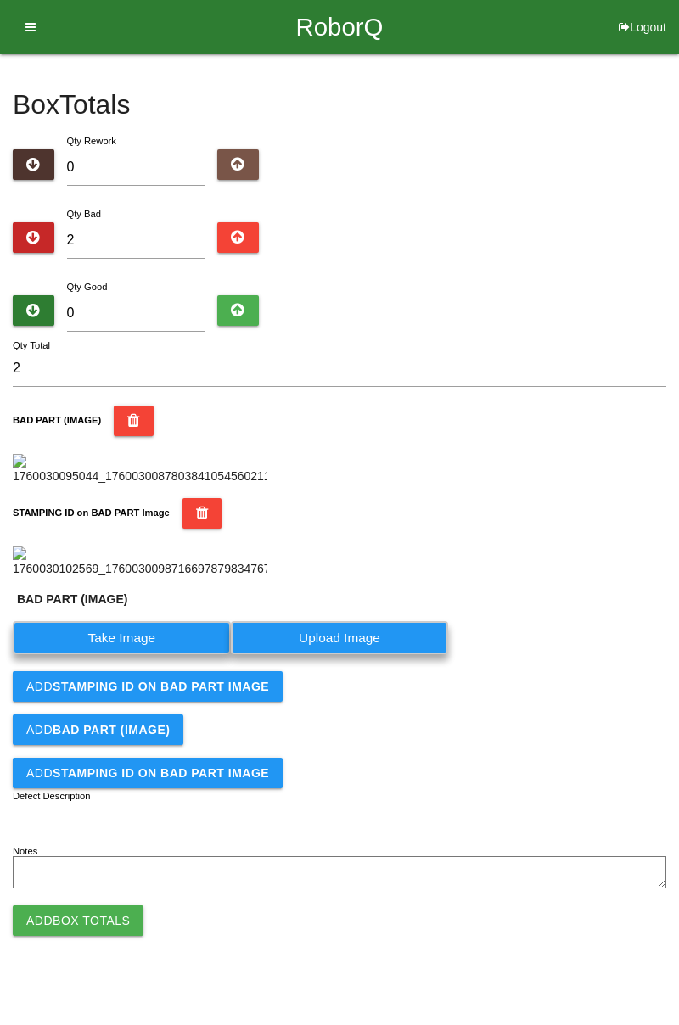
click at [143, 654] on label "Take Image" at bounding box center [122, 637] width 218 height 33
click at [0, 0] on \(IMAGE\) "Take Image" at bounding box center [0, 0] width 0 height 0
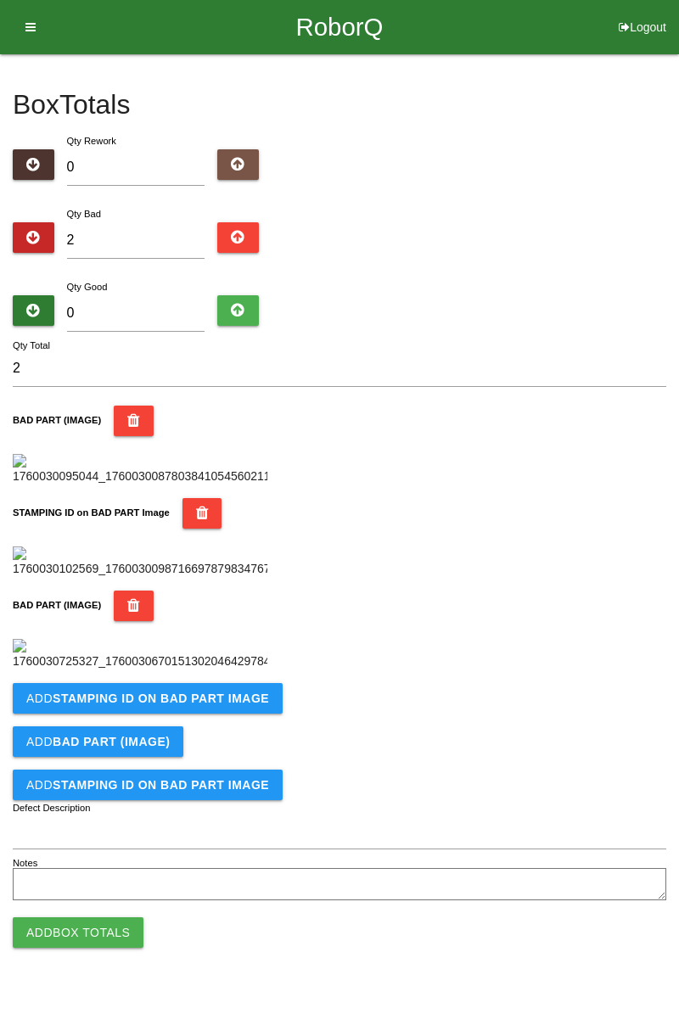
scroll to position [652, 0]
click at [221, 705] on b "STAMPING ID on BAD PART Image" at bounding box center [161, 698] width 216 height 14
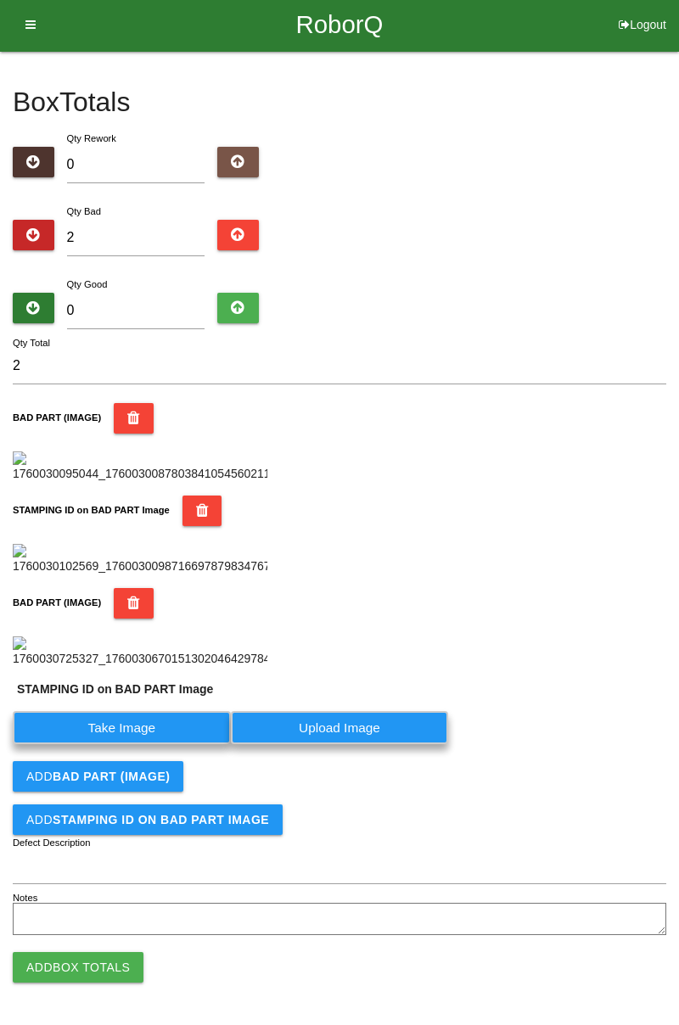
click at [144, 744] on label "Take Image" at bounding box center [122, 727] width 218 height 33
click at [0, 0] on PART "Take Image" at bounding box center [0, 0] width 0 height 0
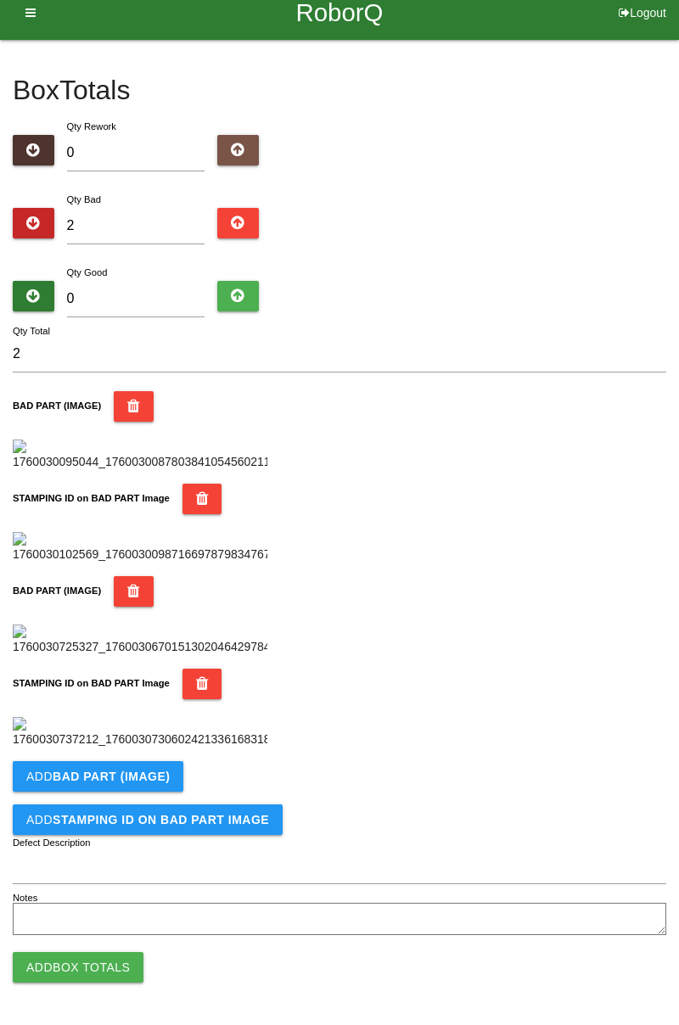
scroll to position [0, 0]
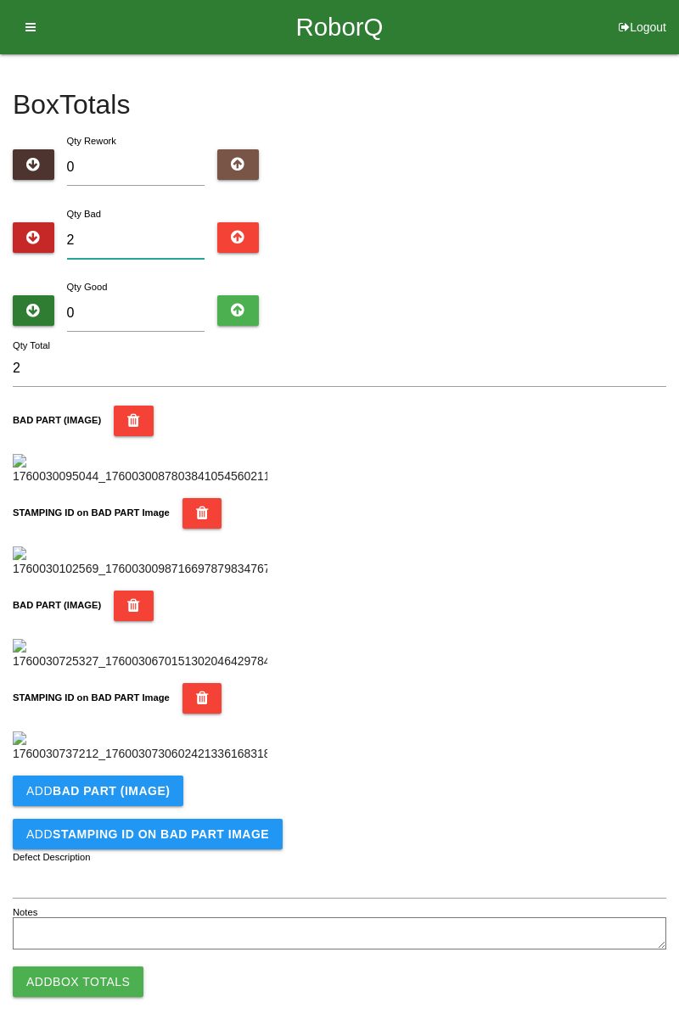
click at [140, 234] on input "2" at bounding box center [136, 240] width 138 height 36
type input "0"
type input "4"
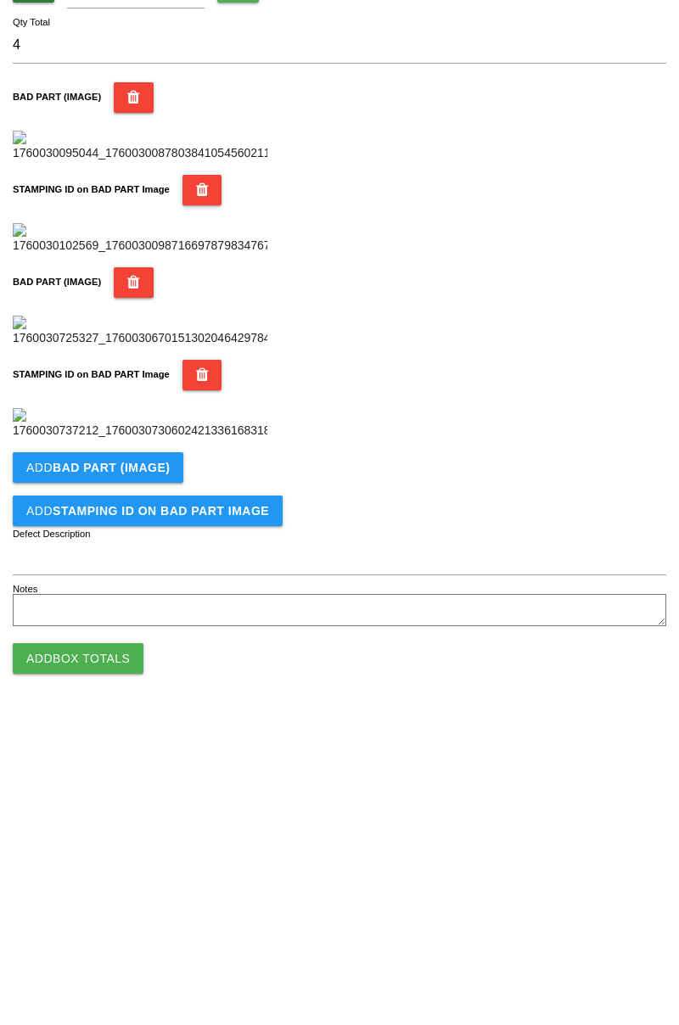
scroll to position [874, 0]
type input "4"
click at [145, 783] on b "BAD PART (IMAGE)" at bounding box center [111, 776] width 117 height 14
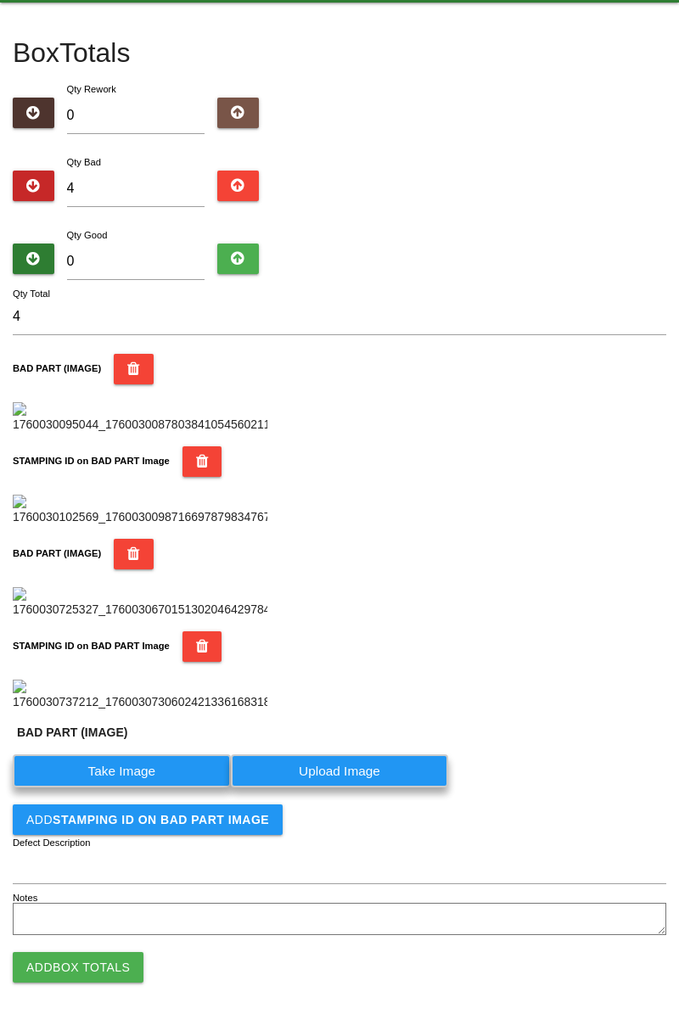
click at [134, 787] on label "Take Image" at bounding box center [122, 770] width 218 height 33
click at [0, 0] on \(IMAGE\) "Take Image" at bounding box center [0, 0] width 0 height 0
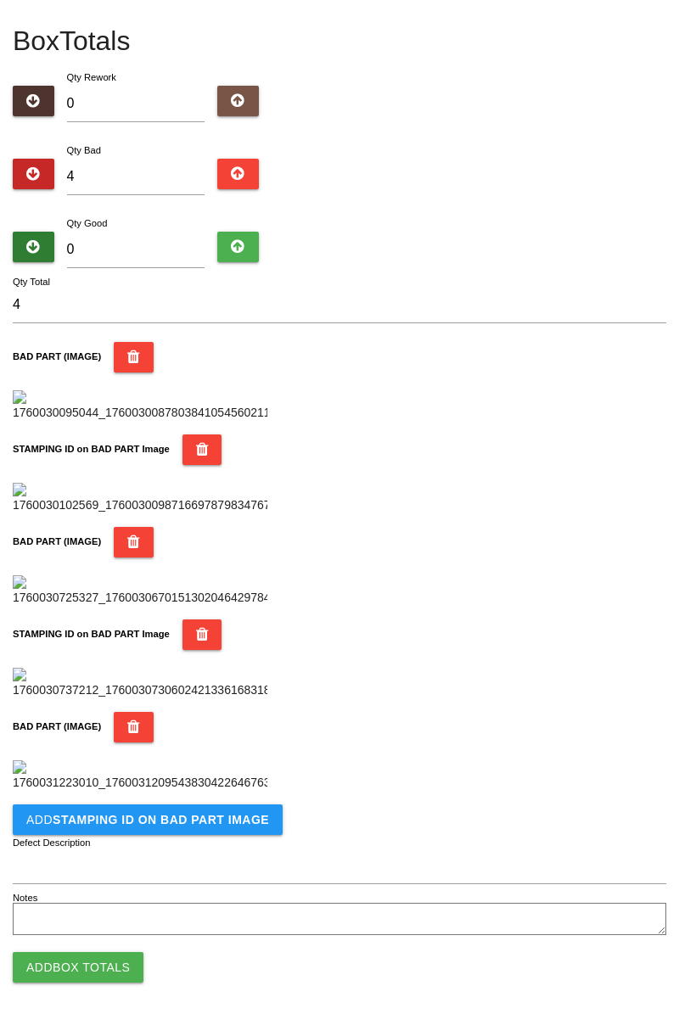
scroll to position [1208, 0]
click at [233, 821] on b "STAMPING ID on BAD PART Image" at bounding box center [161, 820] width 216 height 14
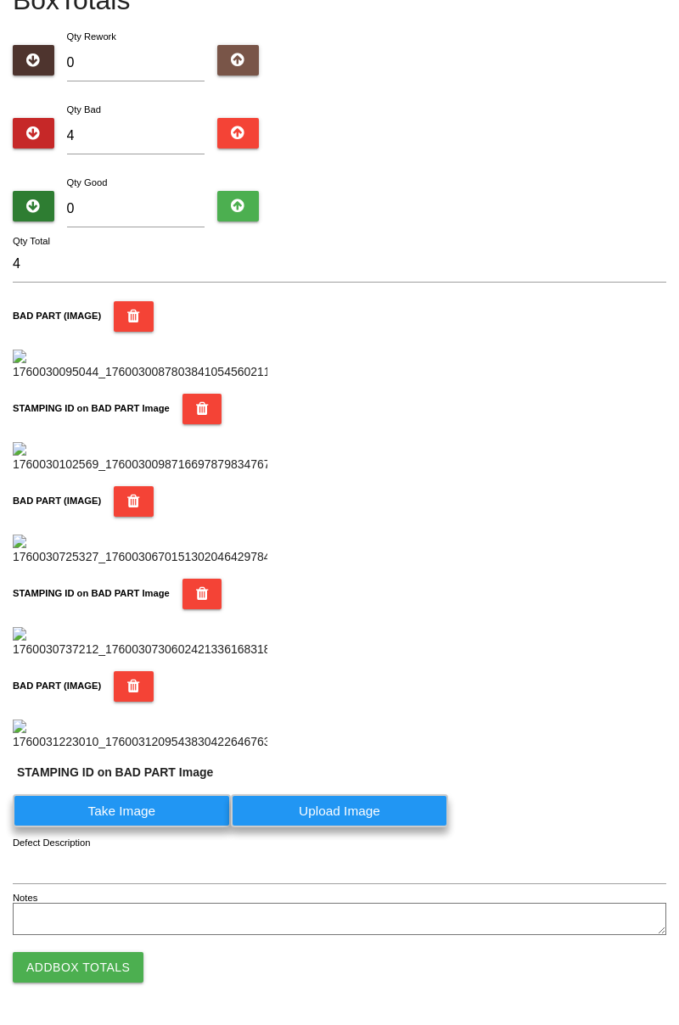
click at [154, 827] on label "Take Image" at bounding box center [122, 810] width 218 height 33
click at [0, 0] on PART "Take Image" at bounding box center [0, 0] width 0 height 0
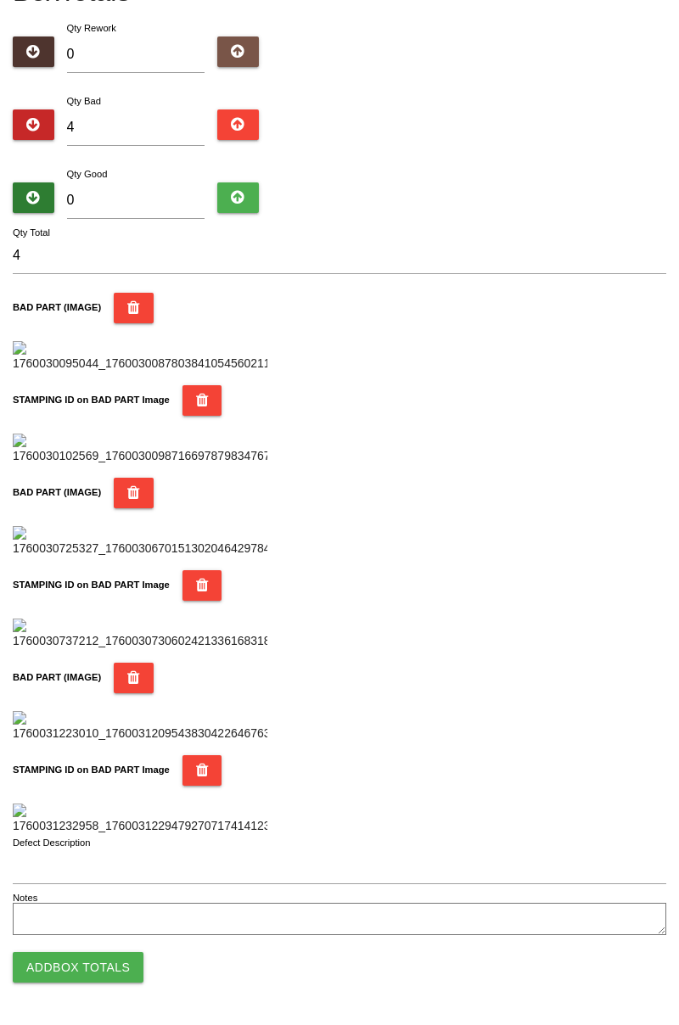
scroll to position [1486, 0]
click at [109, 958] on button "Add Box Totals" at bounding box center [78, 967] width 131 height 31
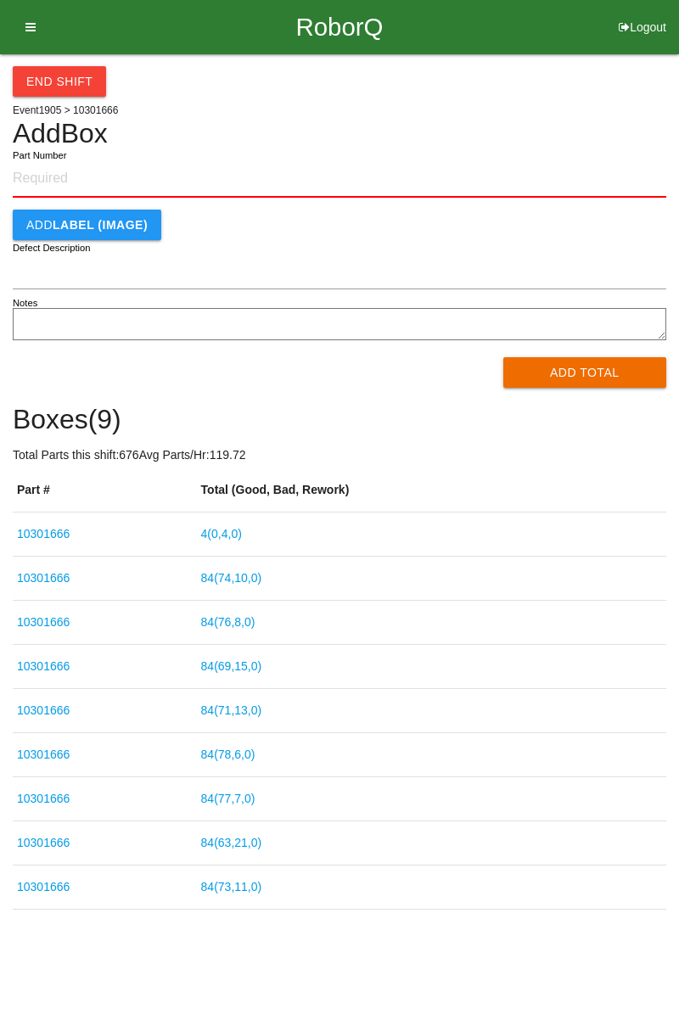
click at [239, 529] on link "4 ( 0 , 4 , 0 )" at bounding box center [221, 534] width 41 height 14
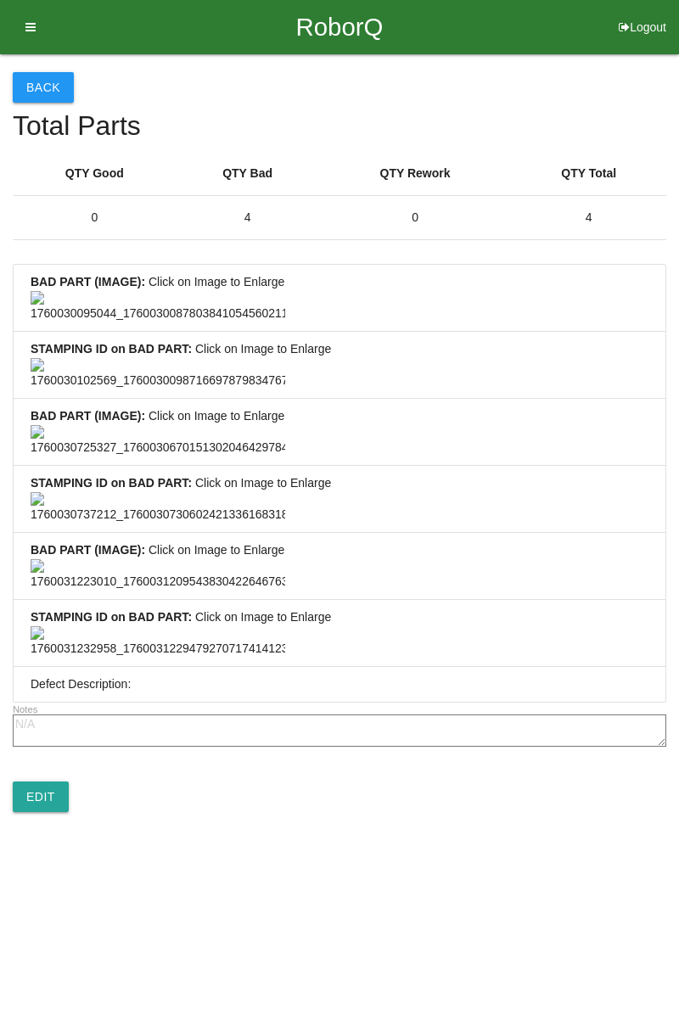
scroll to position [1261, 0]
click at [59, 812] on link "Edit" at bounding box center [41, 796] width 56 height 31
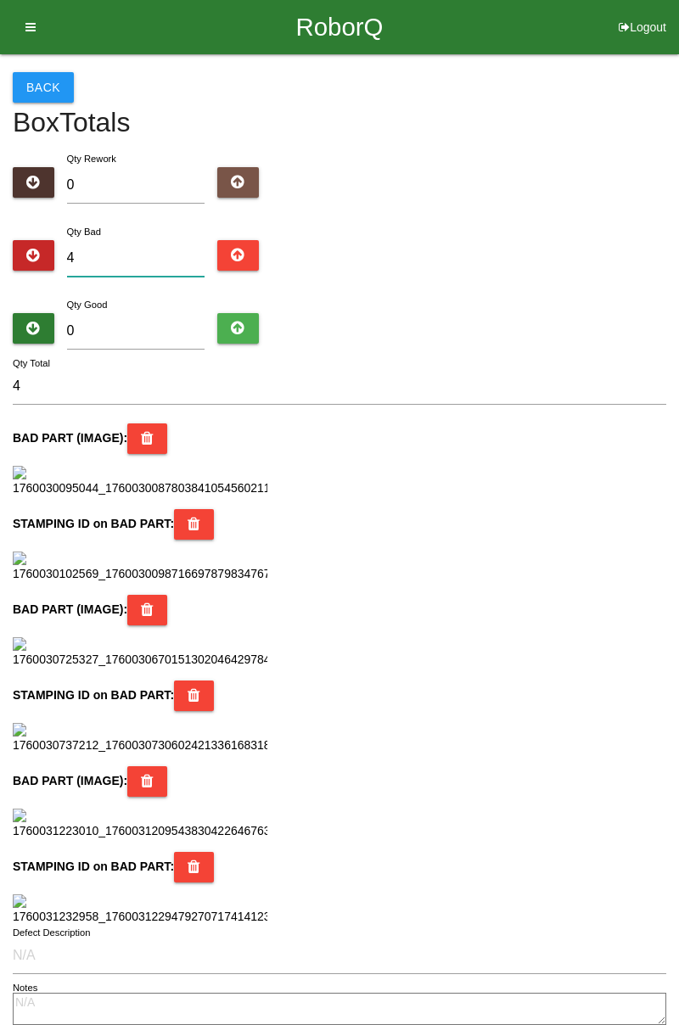
click at [180, 265] on input "4" at bounding box center [136, 258] width 138 height 36
type input "0"
type input "5"
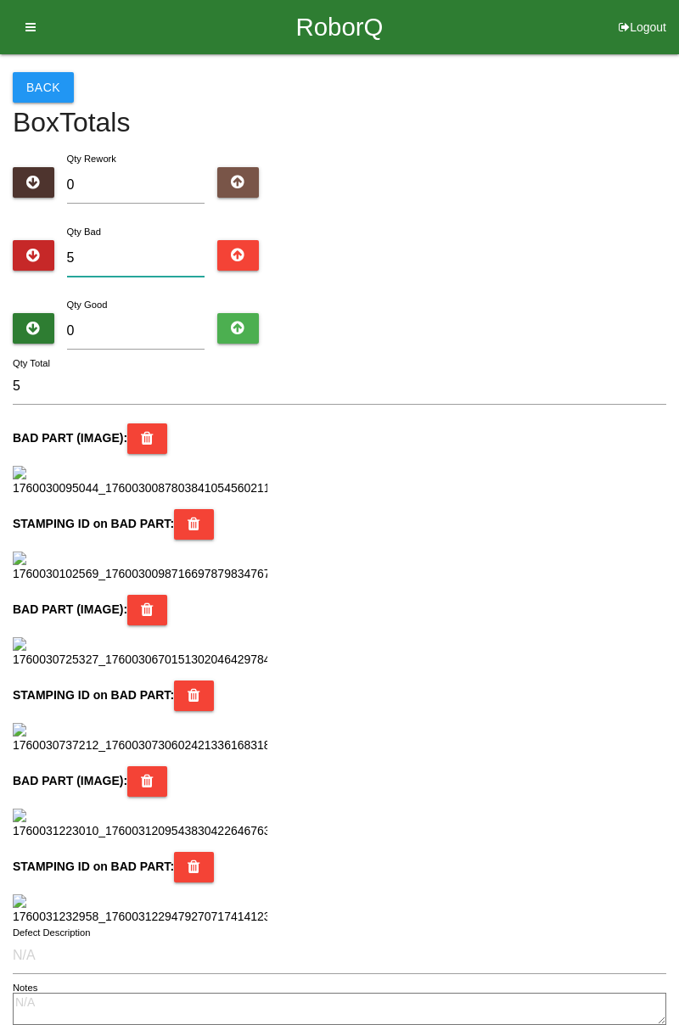
type input "5"
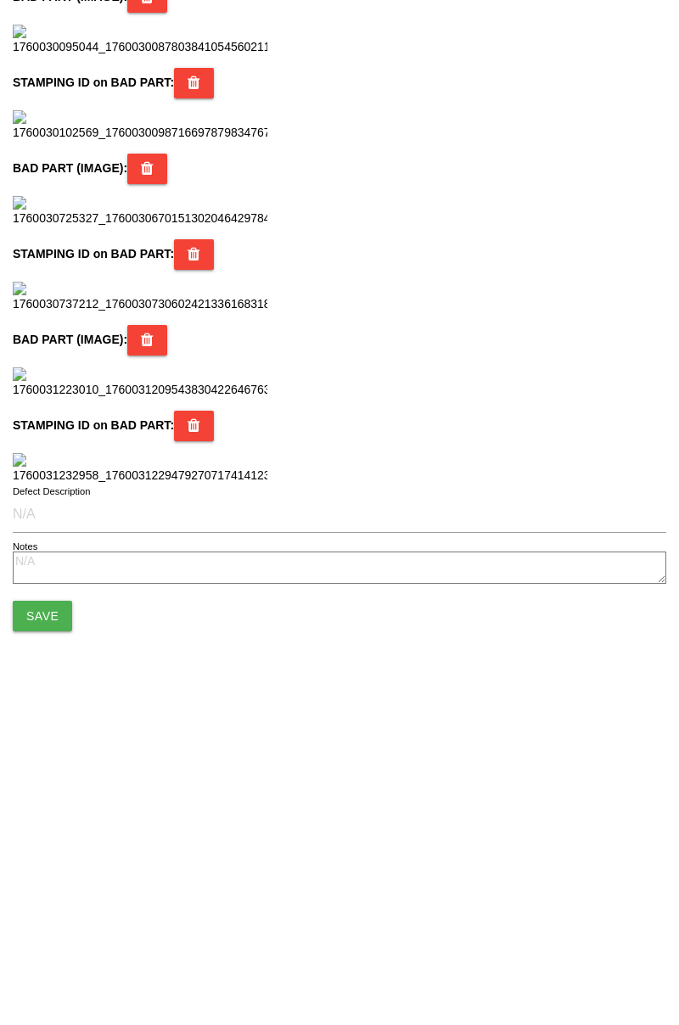
scroll to position [1507, 0]
click at [44, 930] on button "Save" at bounding box center [42, 924] width 59 height 31
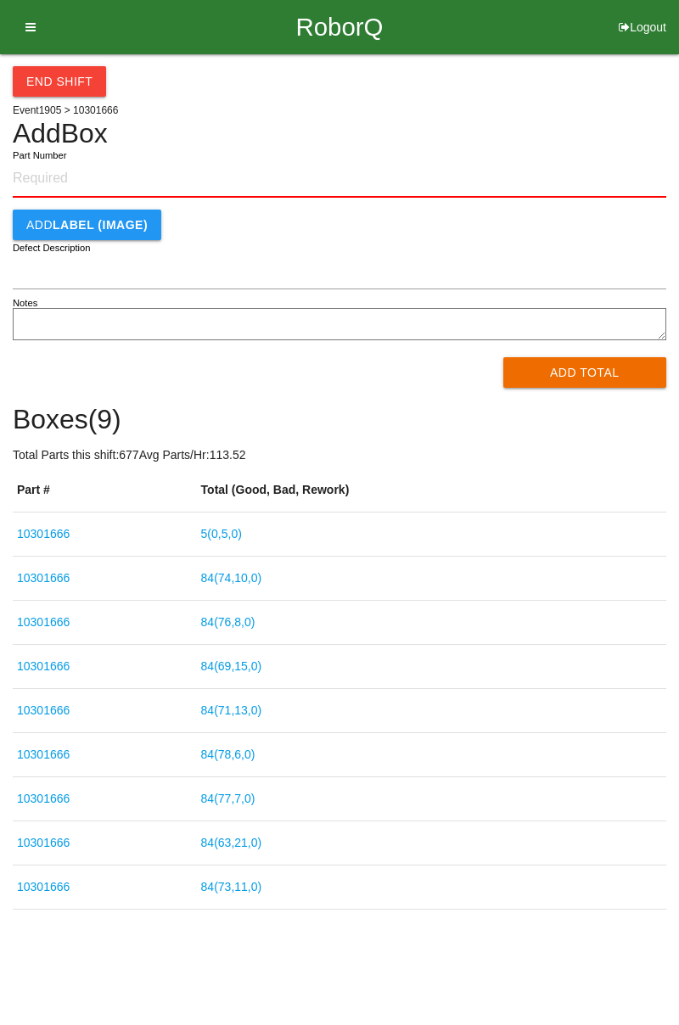
click at [242, 528] on link "5 ( 0 , 5 , 0 )" at bounding box center [221, 534] width 41 height 14
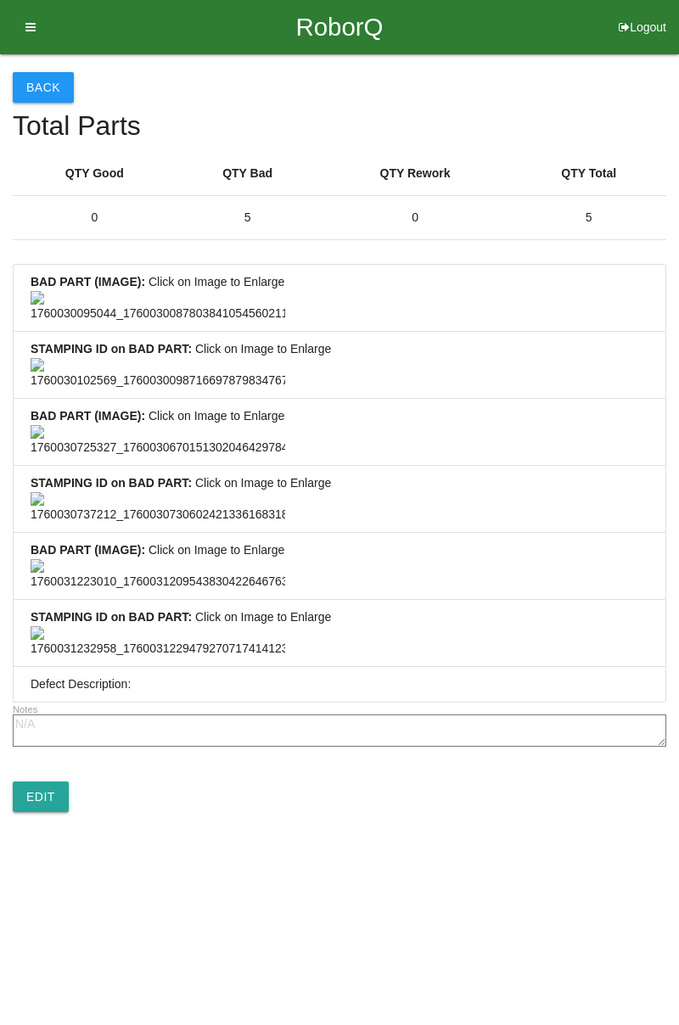
scroll to position [1261, 0]
click at [52, 812] on link "Edit" at bounding box center [41, 796] width 56 height 31
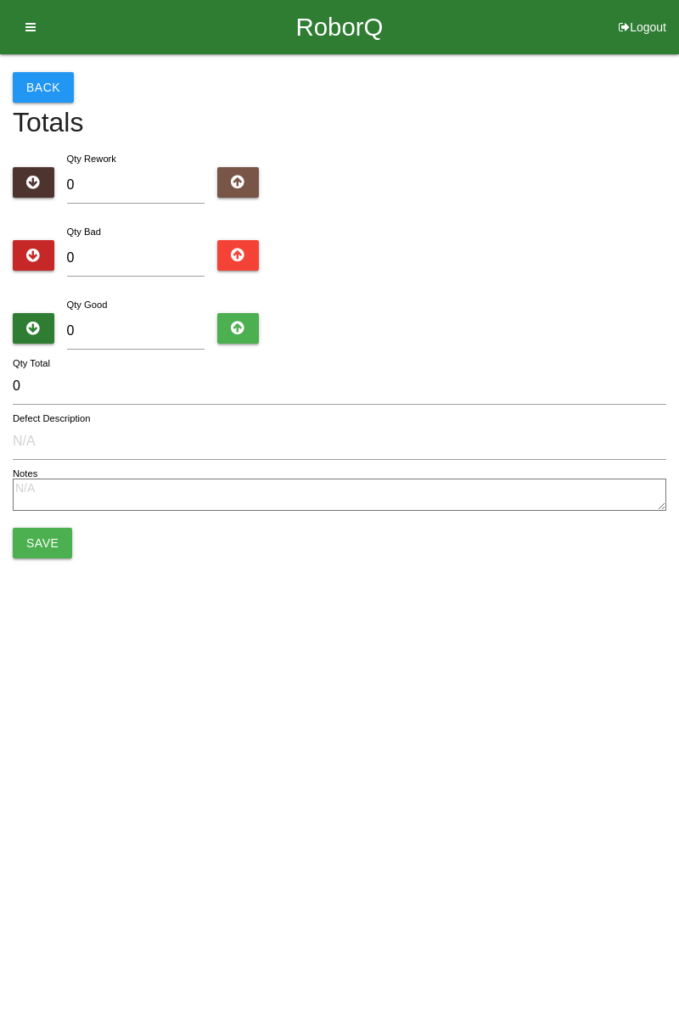
type input "5"
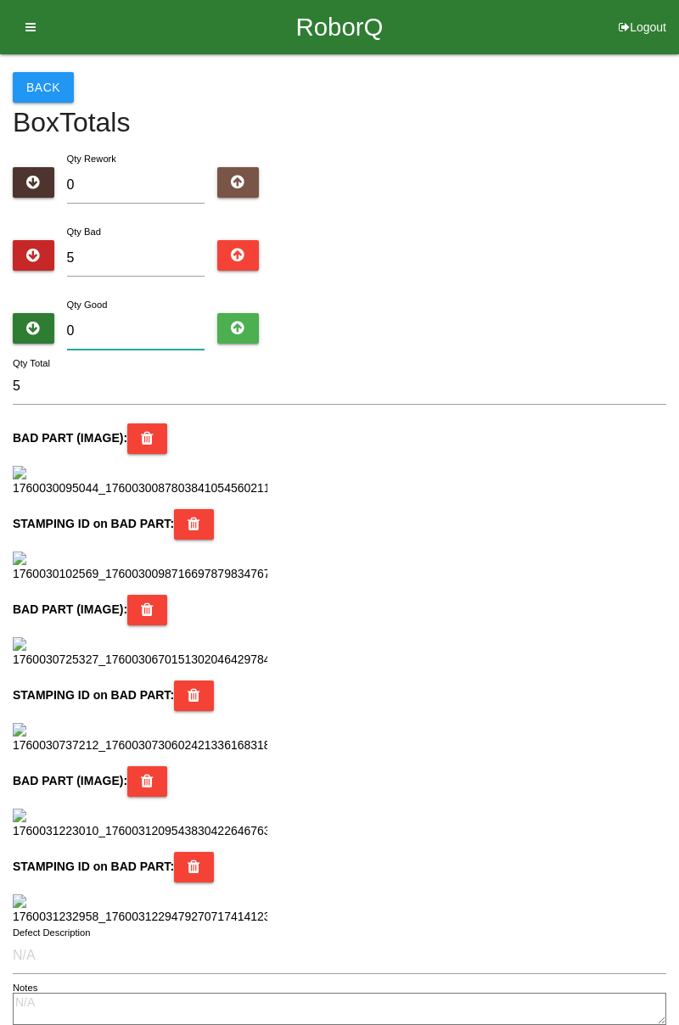
click at [156, 322] on input "0" at bounding box center [136, 331] width 138 height 36
type input "7"
type input "12"
type input "79"
type input "84"
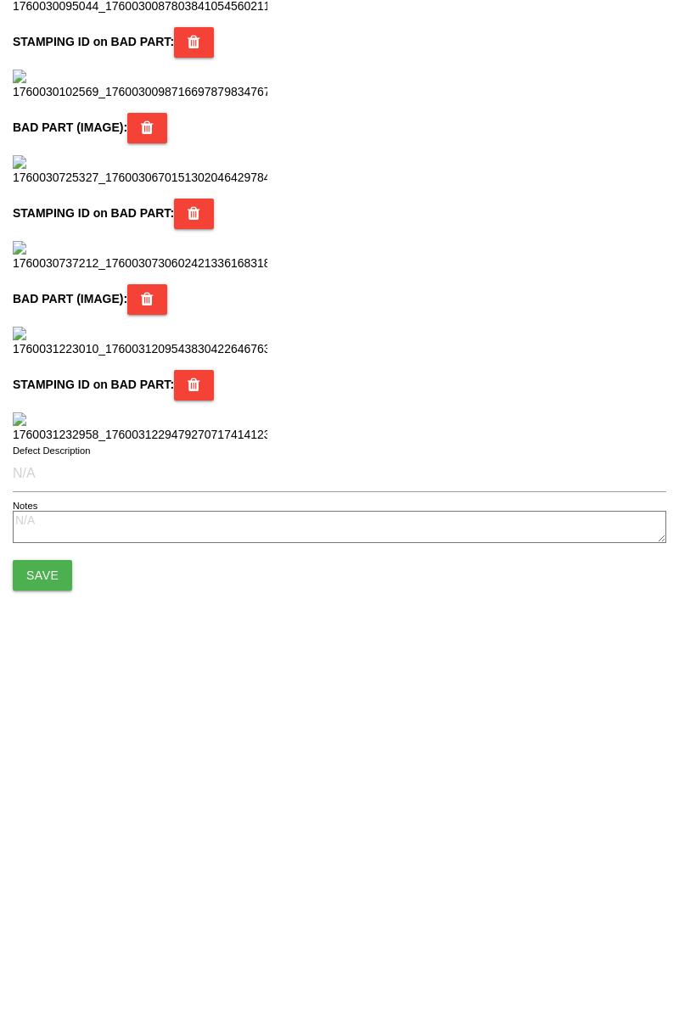
scroll to position [1507, 0]
type input "79"
click at [48, 913] on button "Save" at bounding box center [42, 924] width 59 height 31
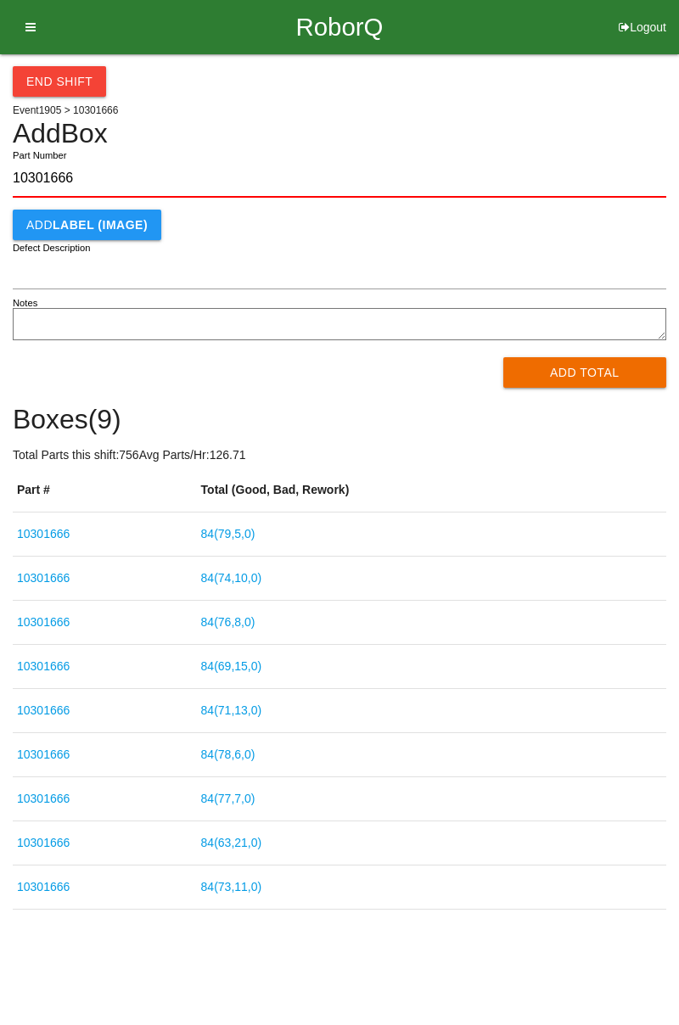
type input "10301666"
click at [612, 370] on button "Add Total" at bounding box center [585, 372] width 164 height 31
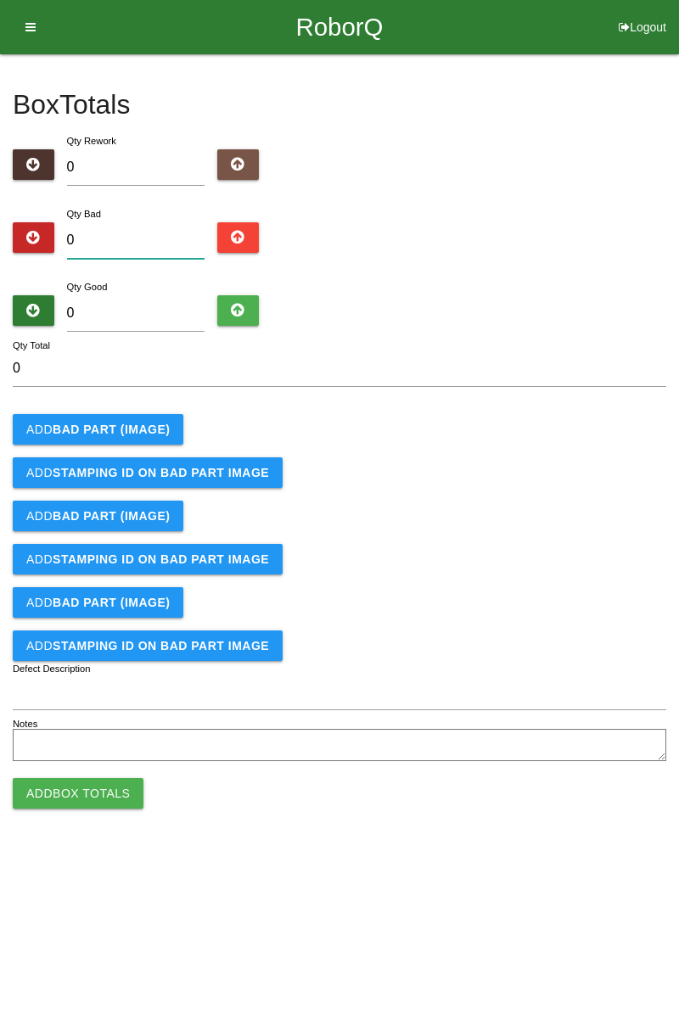
click at [148, 238] on input "0" at bounding box center [136, 240] width 138 height 36
type input "3"
click at [135, 432] on b "BAD PART (IMAGE)" at bounding box center [111, 429] width 117 height 14
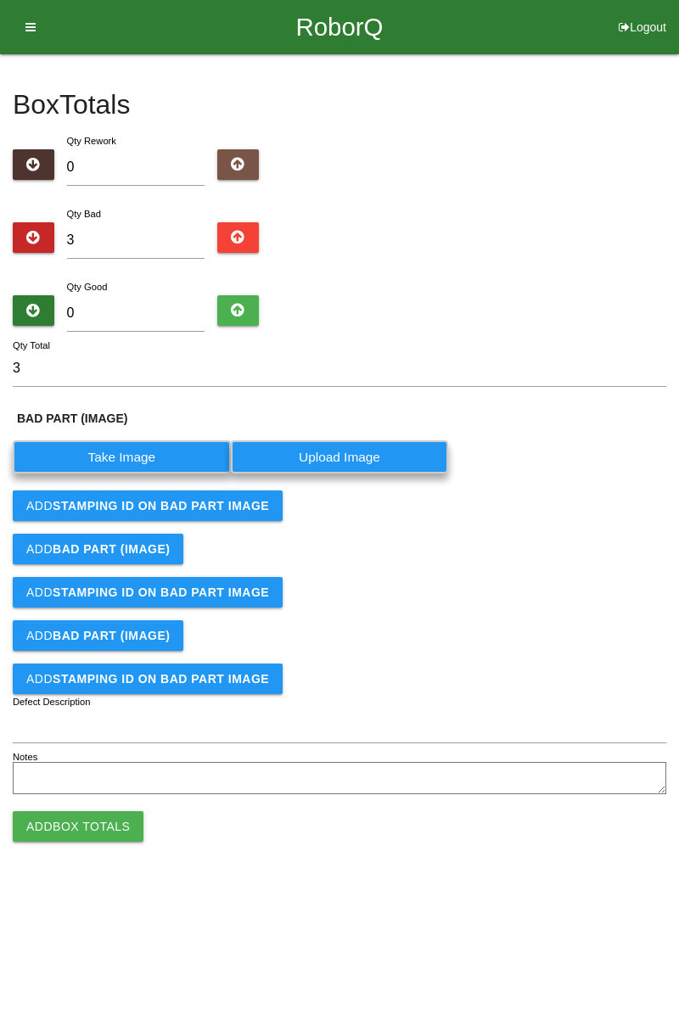
click at [148, 440] on label "Take Image" at bounding box center [122, 456] width 218 height 33
click at [0, 0] on \(IMAGE\) "Take Image" at bounding box center [0, 0] width 0 height 0
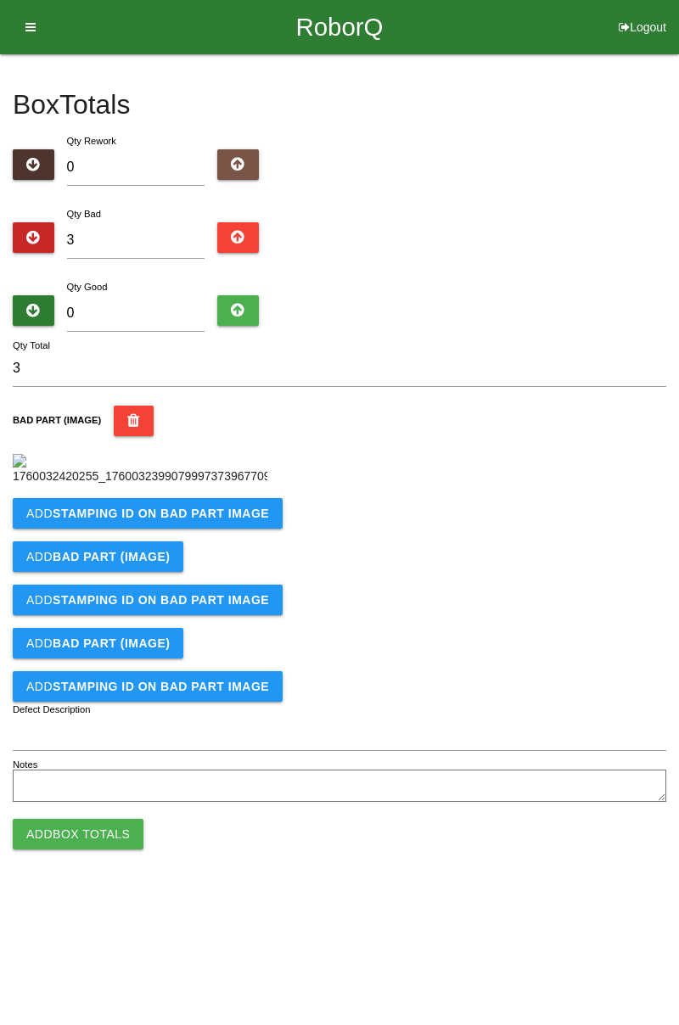
scroll to position [95, 0]
click at [240, 529] on button "Add STAMPING ID on BAD PART Image" at bounding box center [148, 513] width 270 height 31
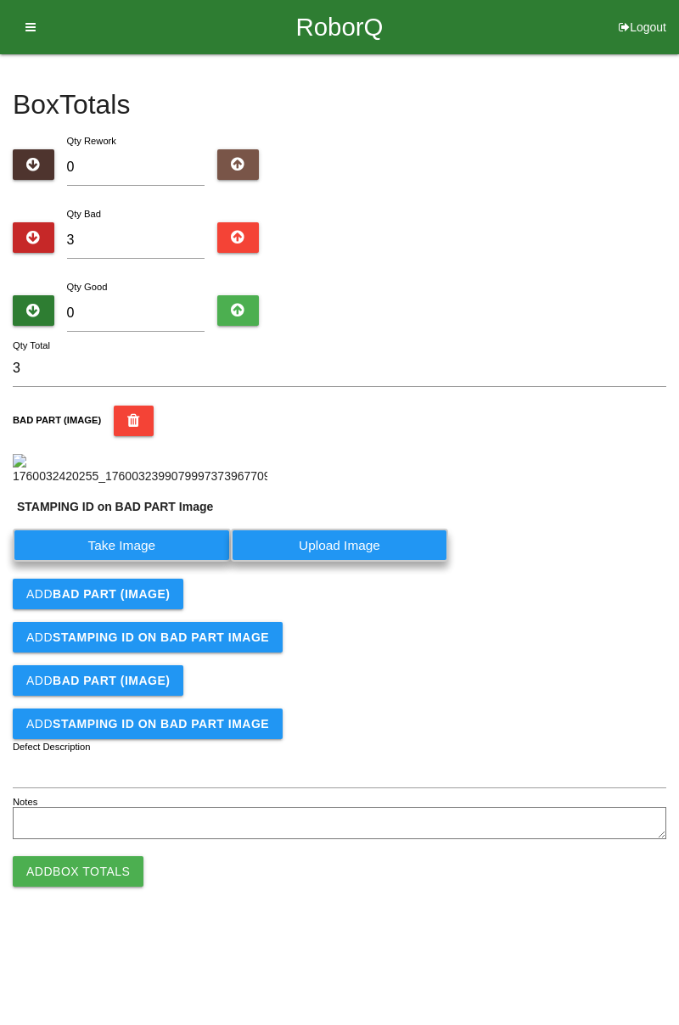
click at [176, 562] on label "Take Image" at bounding box center [122, 545] width 218 height 33
click at [0, 0] on PART "Take Image" at bounding box center [0, 0] width 0 height 0
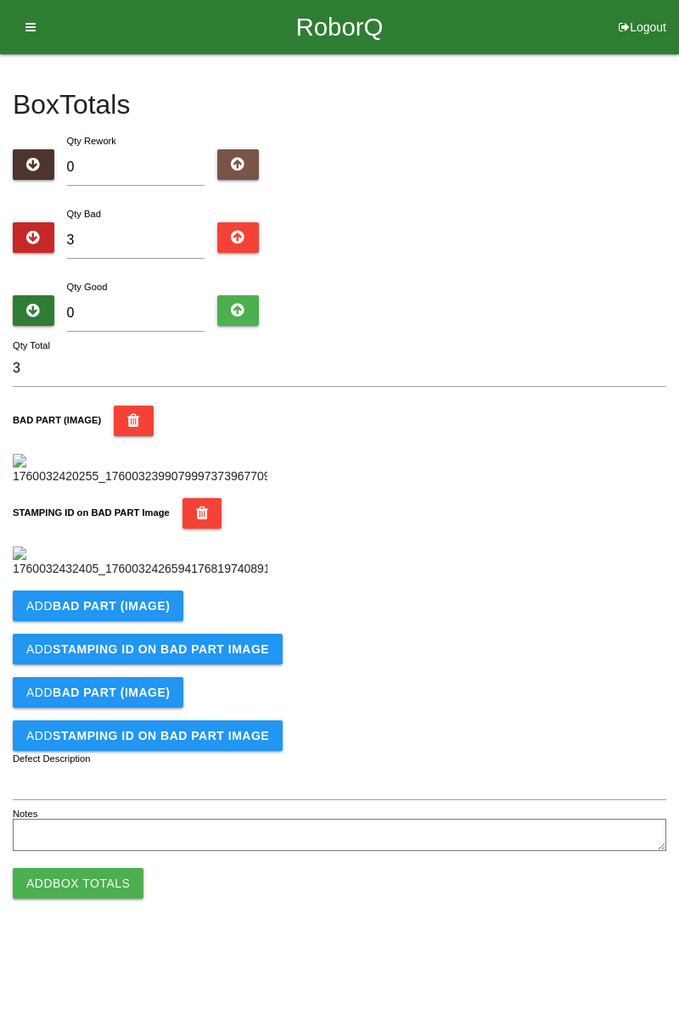
scroll to position [373, 0]
click at [158, 612] on b "BAD PART (IMAGE)" at bounding box center [111, 606] width 117 height 14
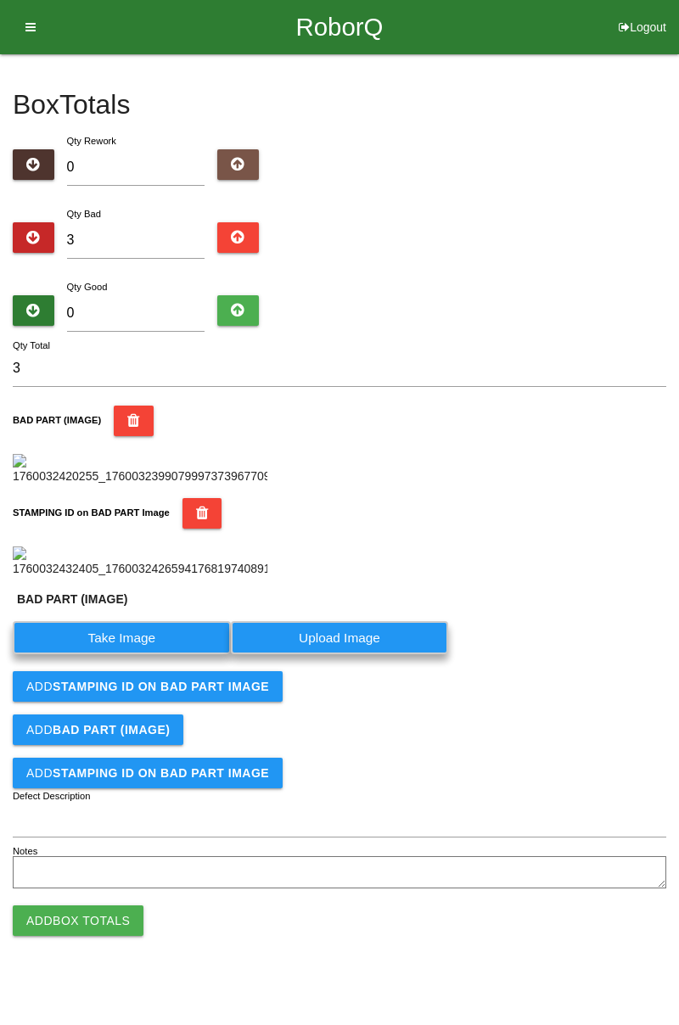
click at [148, 654] on label "Take Image" at bounding box center [122, 637] width 218 height 33
click at [0, 0] on \(IMAGE\) "Take Image" at bounding box center [0, 0] width 0 height 0
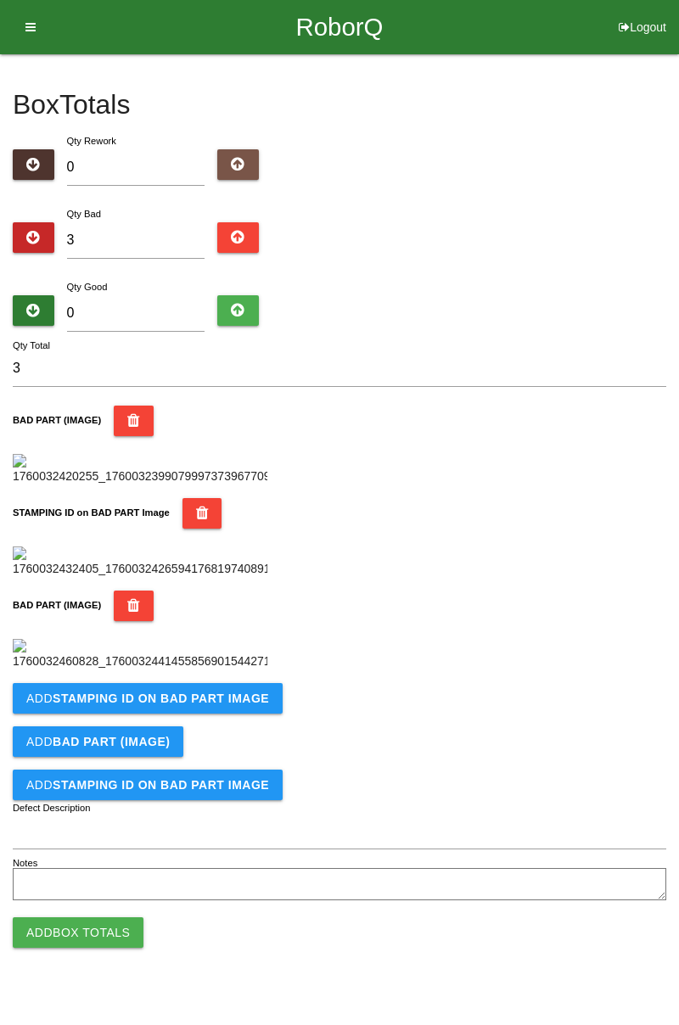
scroll to position [652, 0]
click at [187, 705] on b "STAMPING ID on BAD PART Image" at bounding box center [161, 698] width 216 height 14
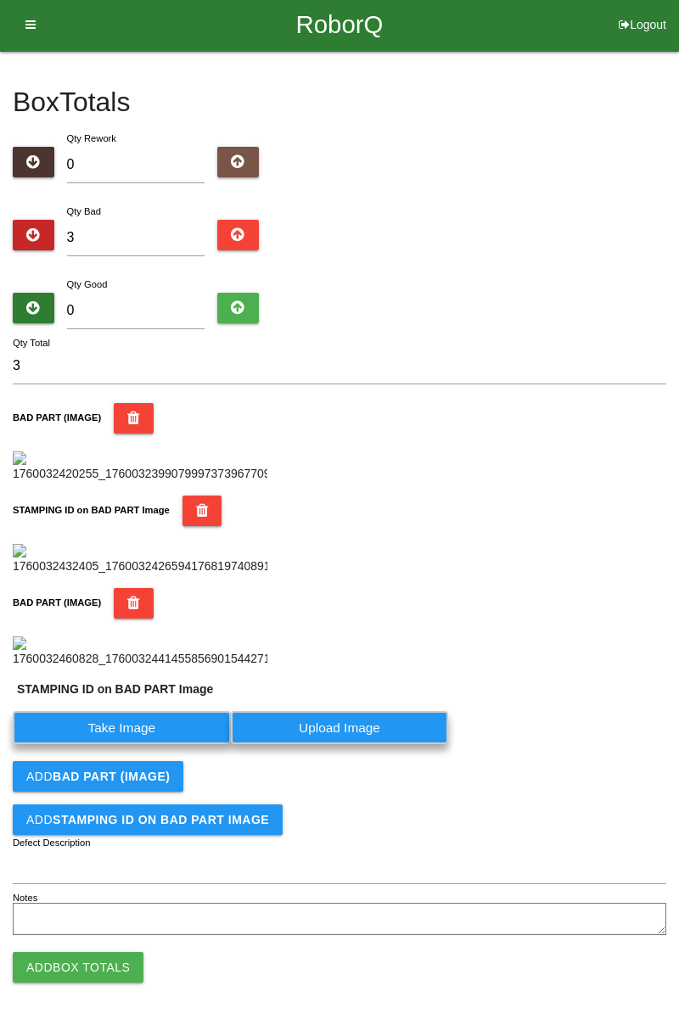
click at [140, 744] on label "Take Image" at bounding box center [122, 727] width 218 height 33
click at [0, 0] on PART "Take Image" at bounding box center [0, 0] width 0 height 0
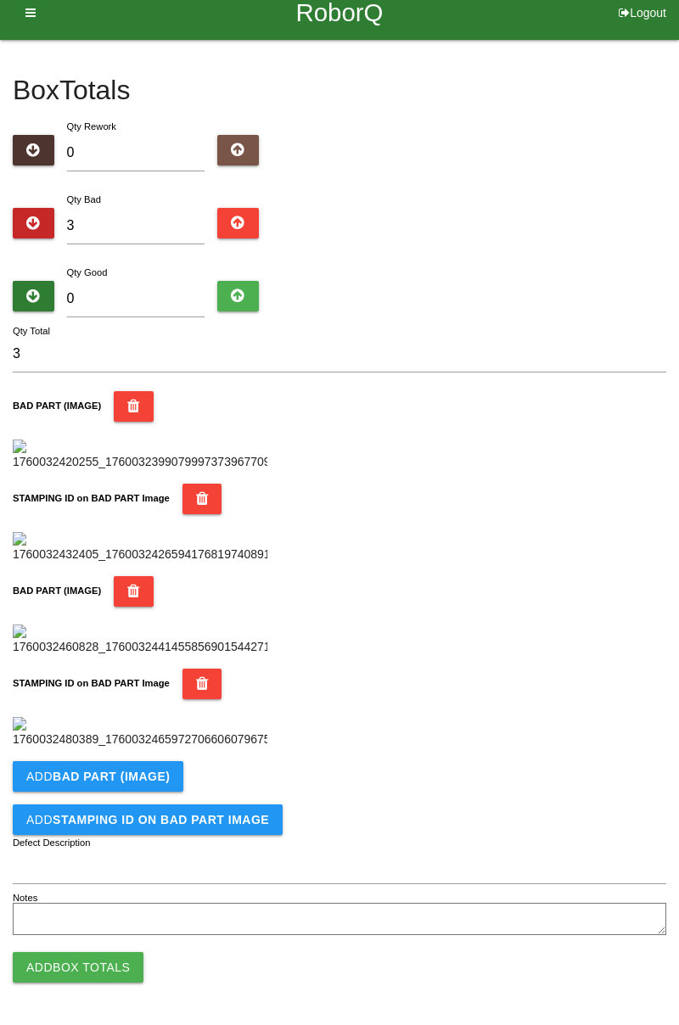
scroll to position [930, 0]
click at [174, 780] on button "Add BAD PART (IMAGE)" at bounding box center [98, 776] width 171 height 31
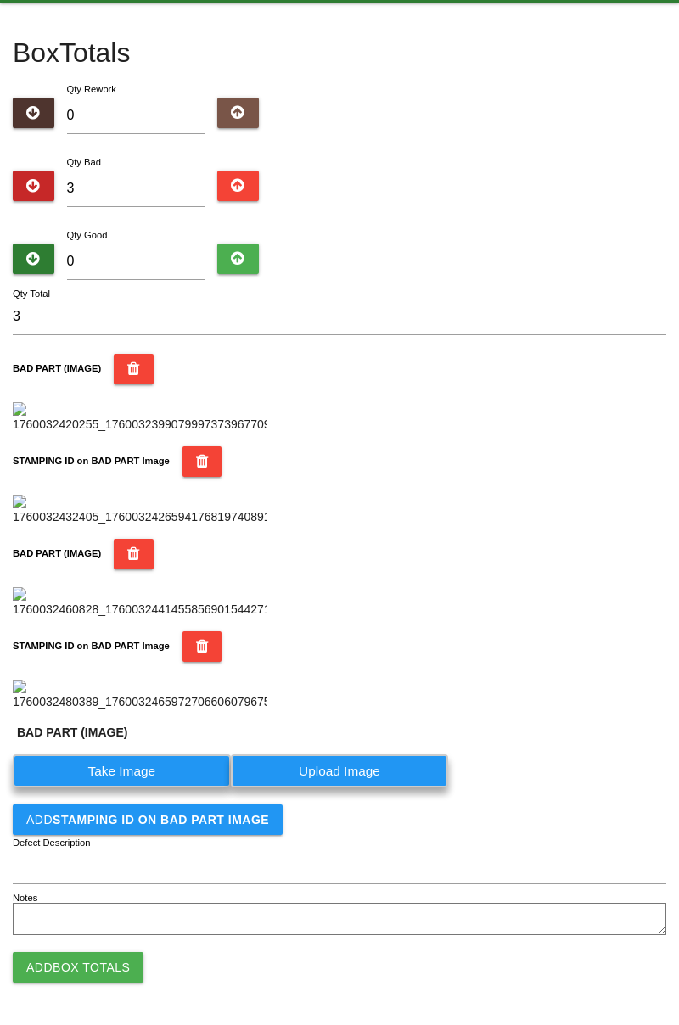
click at [140, 787] on label "Take Image" at bounding box center [122, 770] width 218 height 33
click at [0, 0] on \(IMAGE\) "Take Image" at bounding box center [0, 0] width 0 height 0
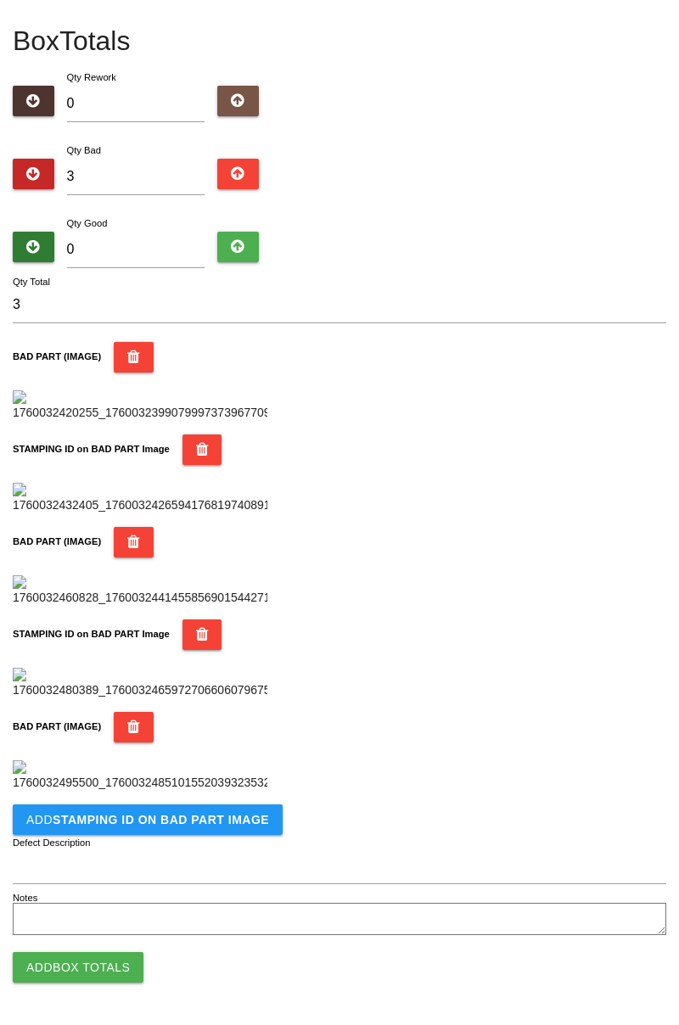
scroll to position [1208, 0]
click at [221, 829] on button "Add STAMPING ID on BAD PART Image" at bounding box center [148, 819] width 270 height 31
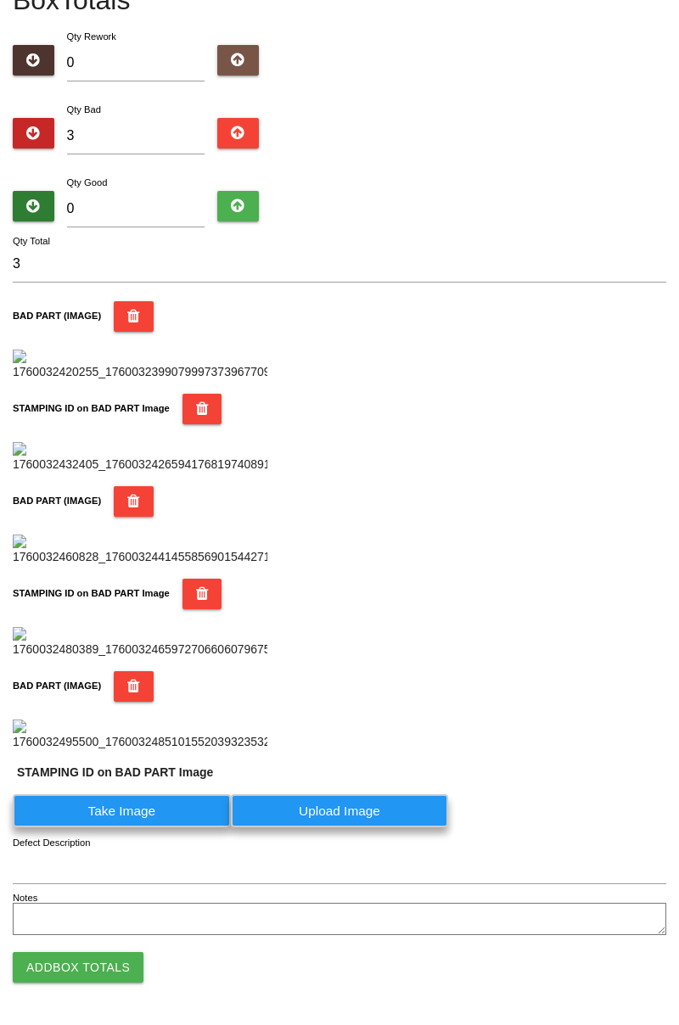
click at [137, 827] on label "Take Image" at bounding box center [122, 810] width 218 height 33
click at [0, 0] on PART "Take Image" at bounding box center [0, 0] width 0 height 0
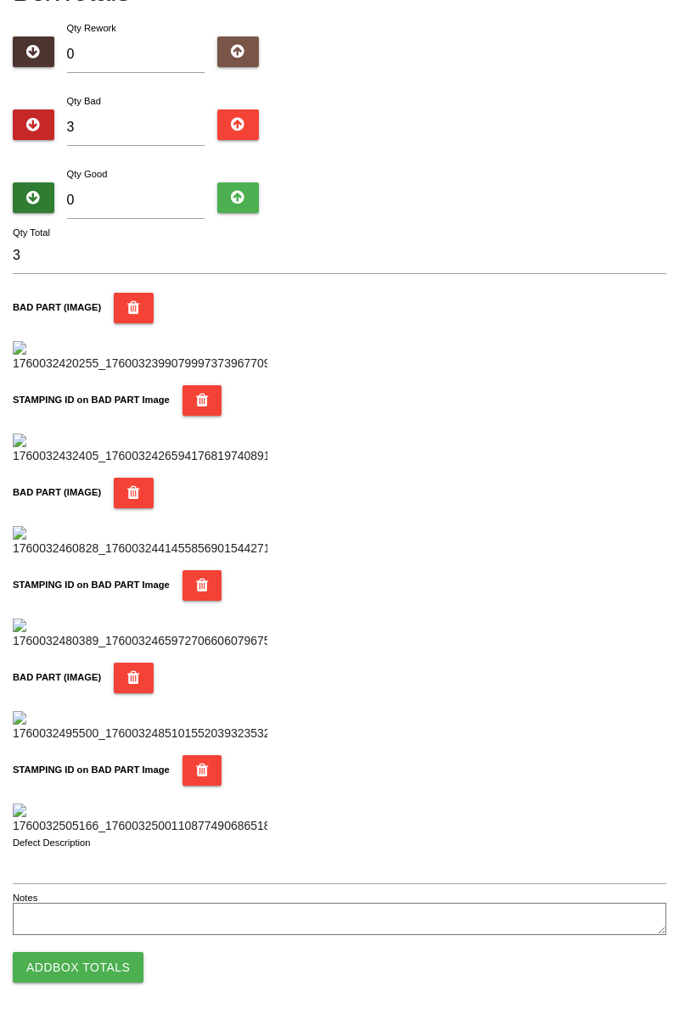
scroll to position [0, 0]
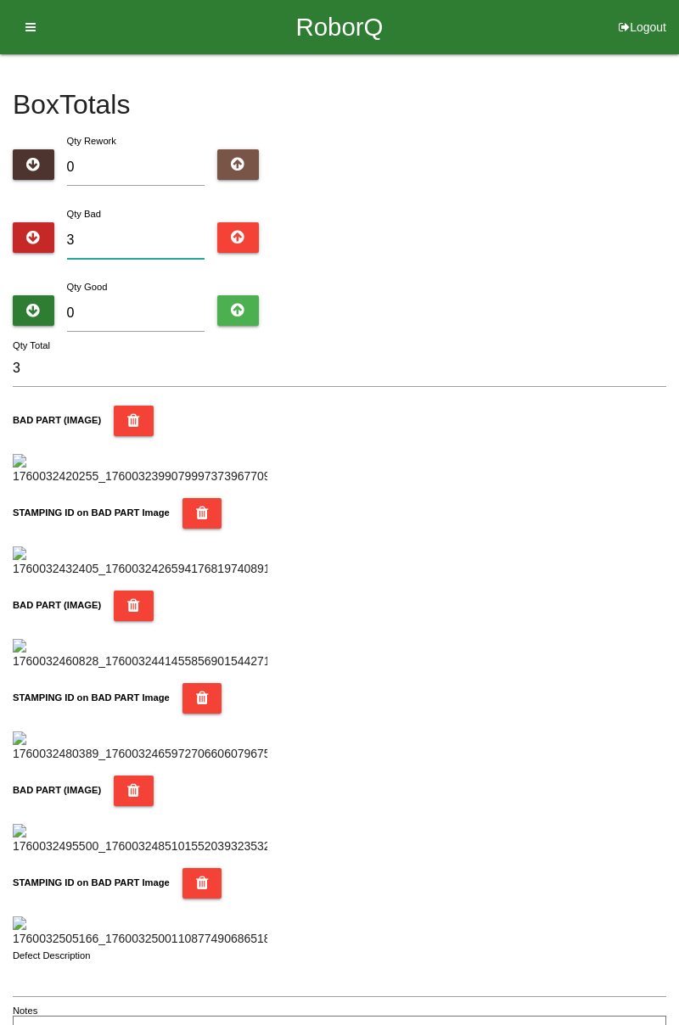
click at [153, 235] on input "3" at bounding box center [136, 240] width 138 height 36
